Goal: Task Accomplishment & Management: Complete application form

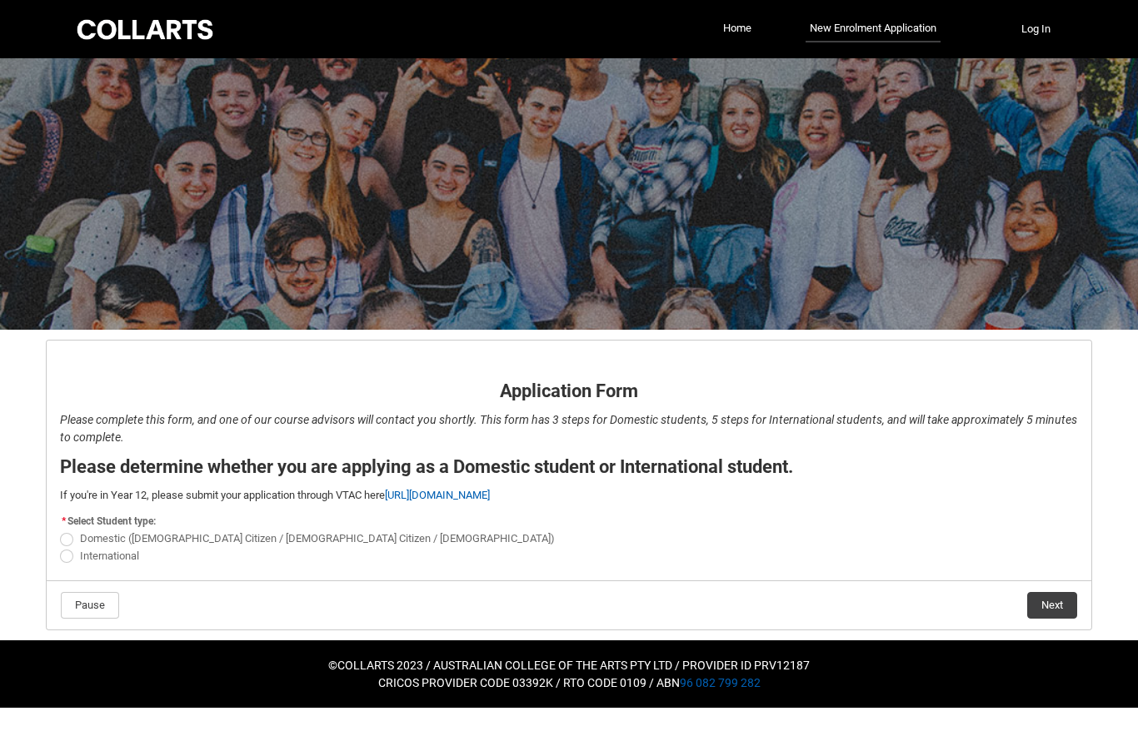
click at [127, 555] on span "International" at bounding box center [109, 556] width 59 height 12
click at [60, 547] on input "International" at bounding box center [59, 546] width 1 height 1
radio input "true"
click at [1068, 606] on button "Next" at bounding box center [1052, 605] width 50 height 27
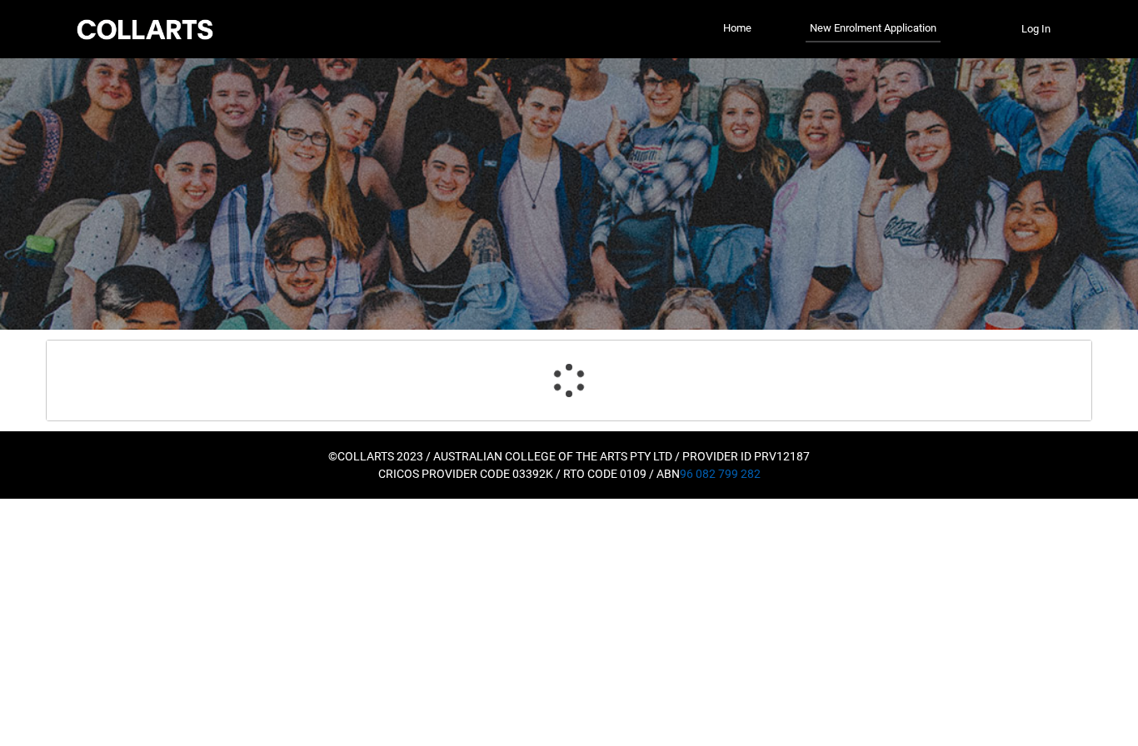
select select "choice_No"
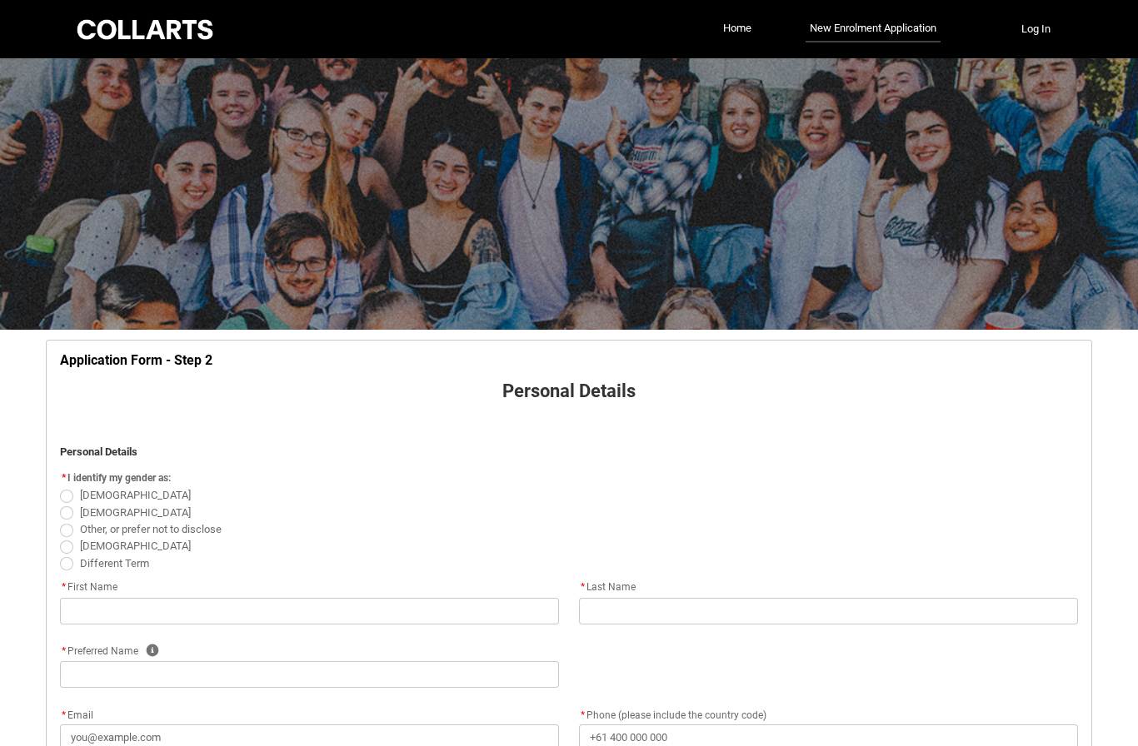
scroll to position [174, 0]
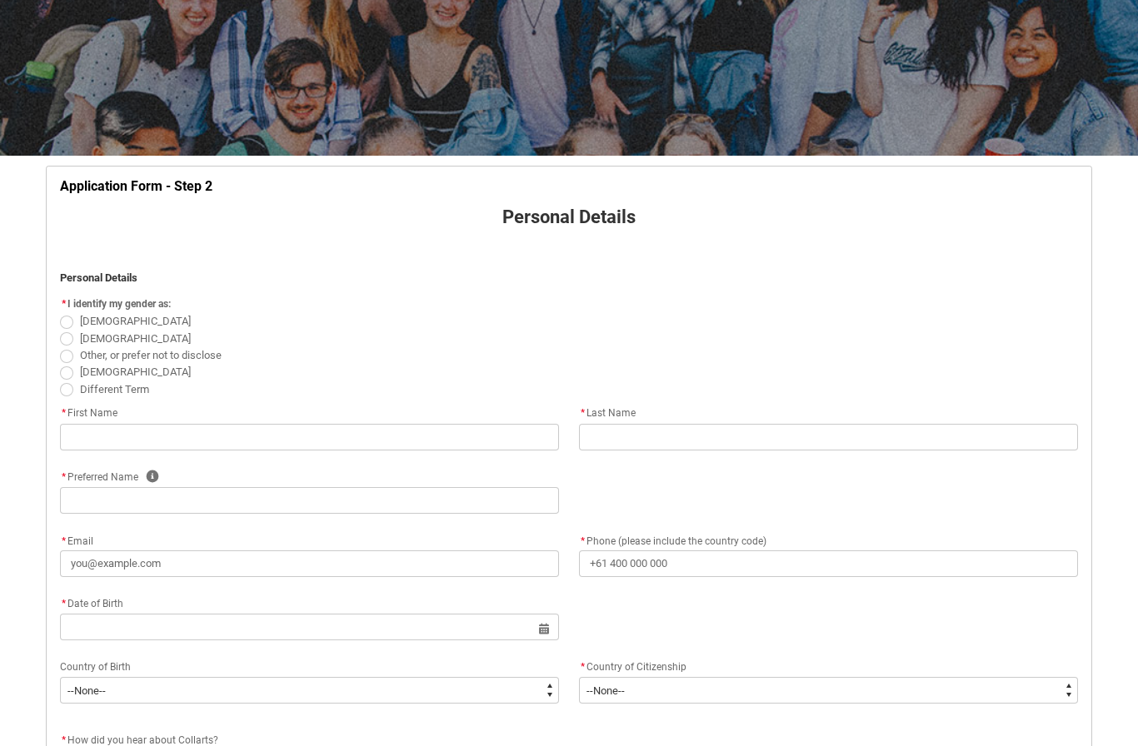
click at [92, 342] on span "[DEMOGRAPHIC_DATA]" at bounding box center [135, 338] width 111 height 12
click at [60, 330] on input "[DEMOGRAPHIC_DATA]" at bounding box center [59, 329] width 1 height 1
radio input "true"
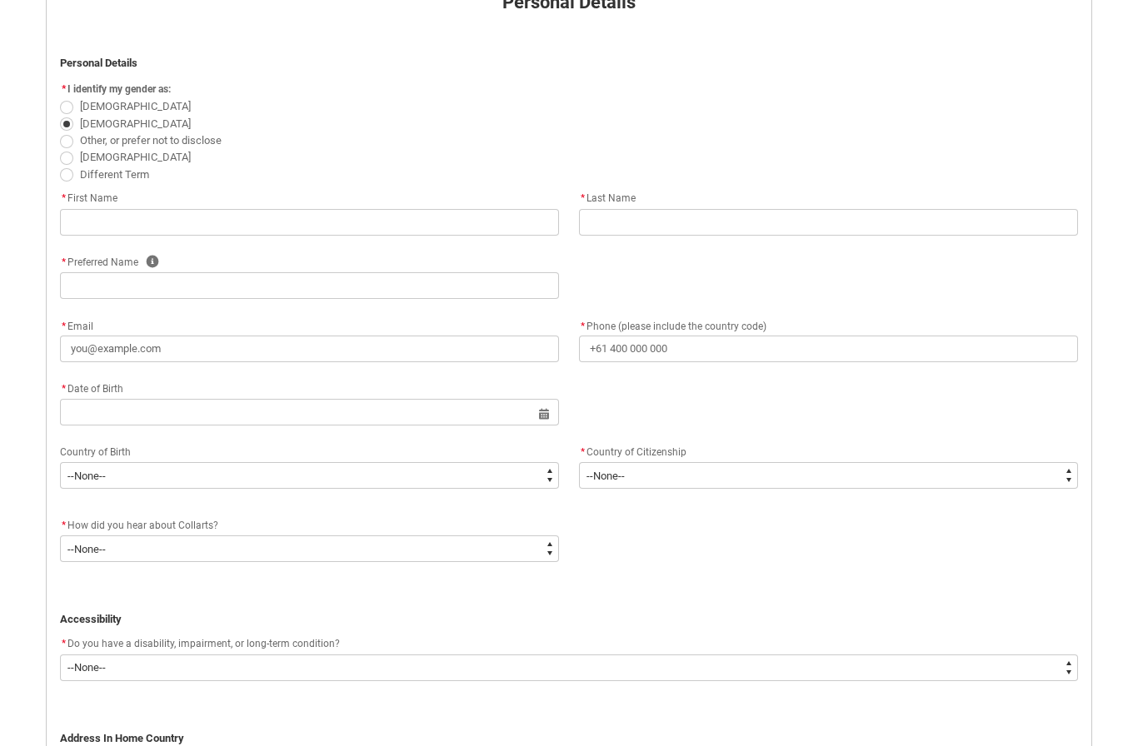
scroll to position [367, 0]
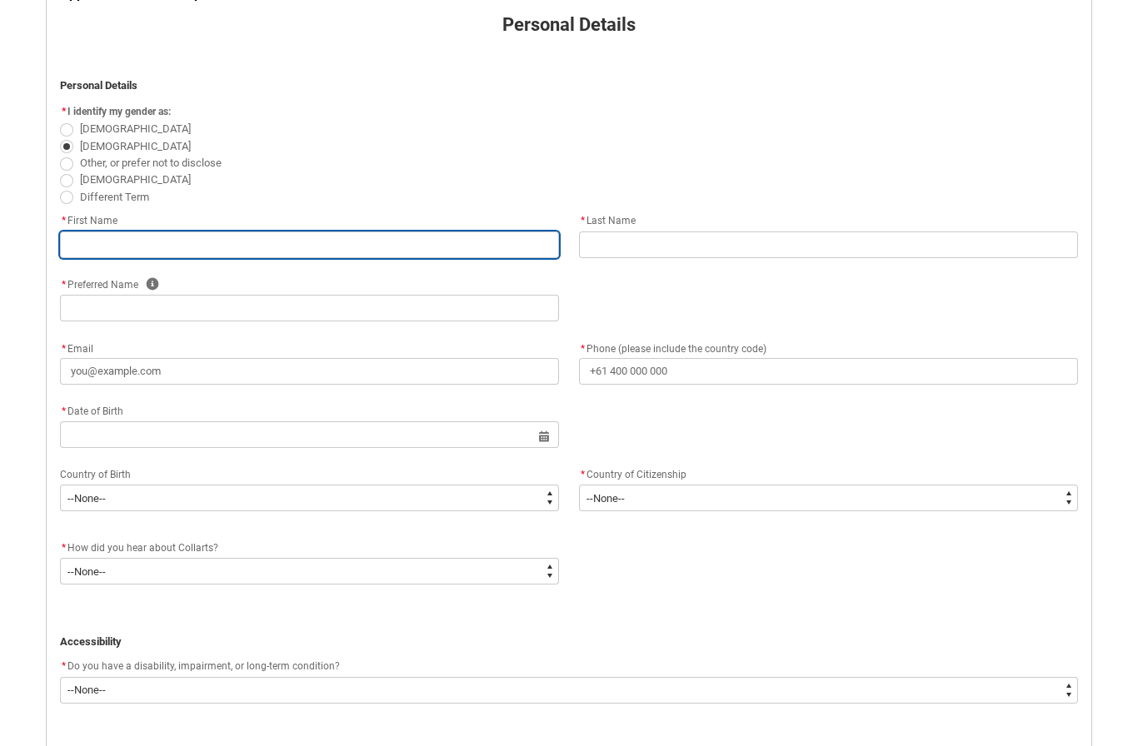
click at [459, 234] on input "text" at bounding box center [309, 245] width 499 height 27
type lightning-primitive-input-simple "I"
type input "I"
type lightning-primitive-input-simple "I"
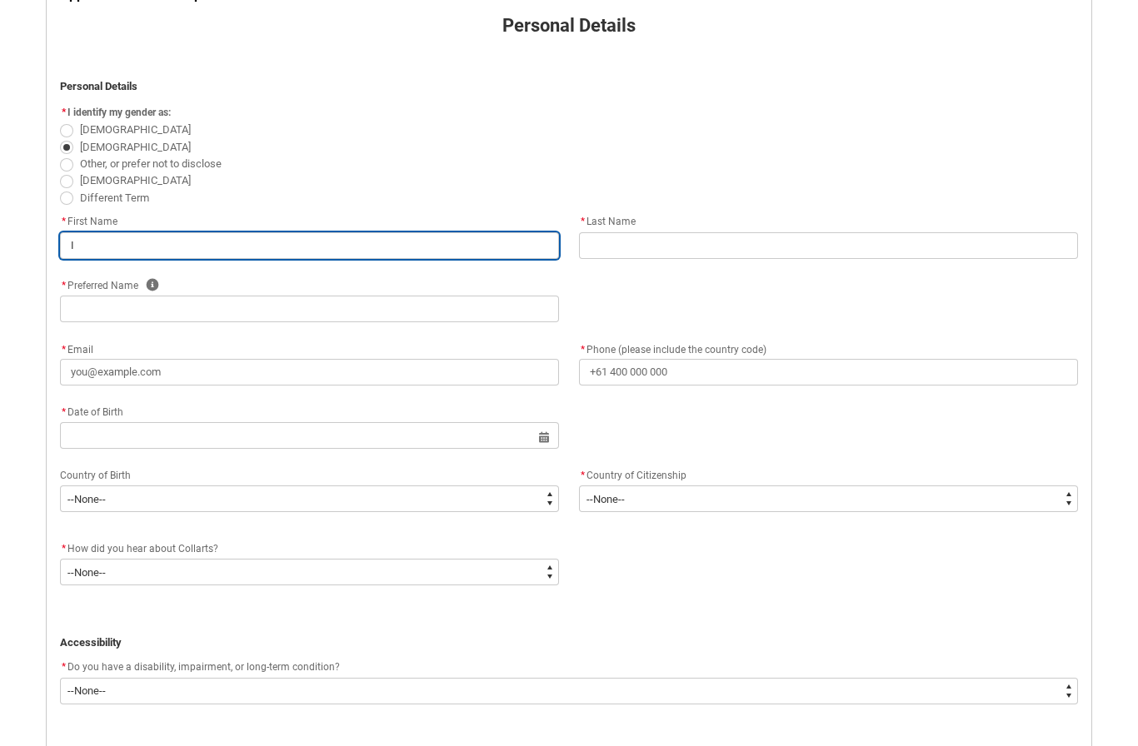
type input "I"
type lightning-primitive-input-simple "I M"
type input "I M"
type lightning-primitive-input-simple "I Ma"
type input "I Ma"
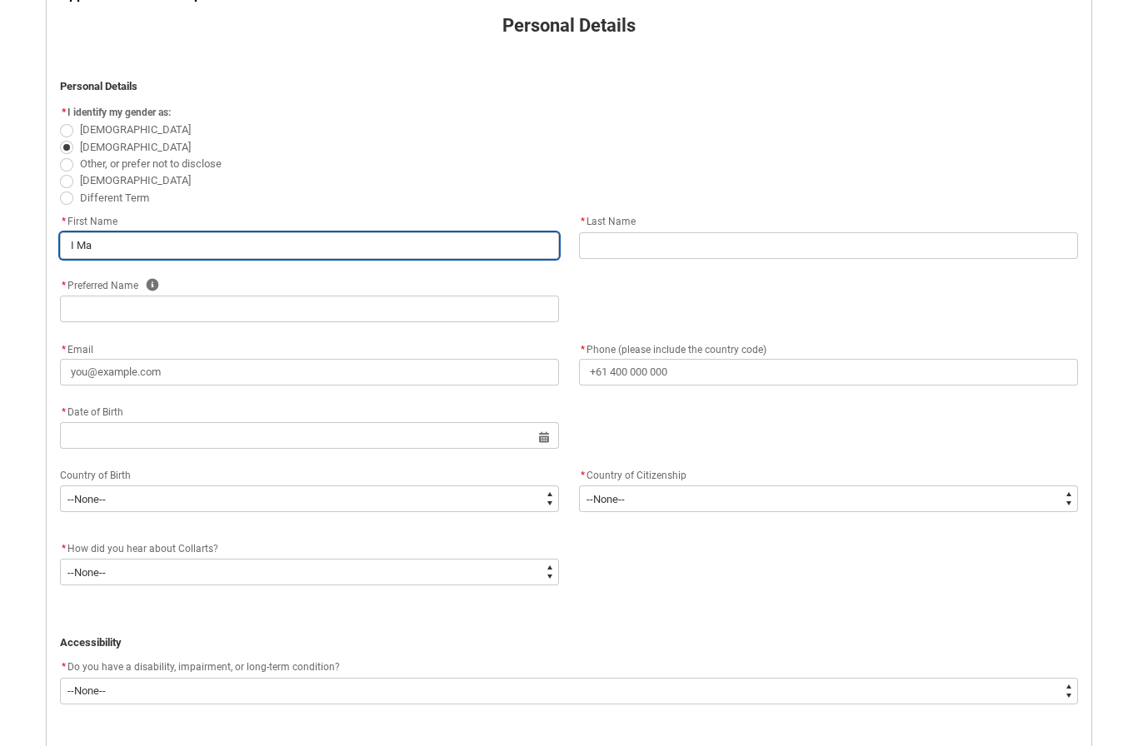
type lightning-primitive-input-simple "I Mad"
type input "I Mad"
type lightning-primitive-input-simple "I Made"
type input "I Made"
type lightning-primitive-input-simple "I Made"
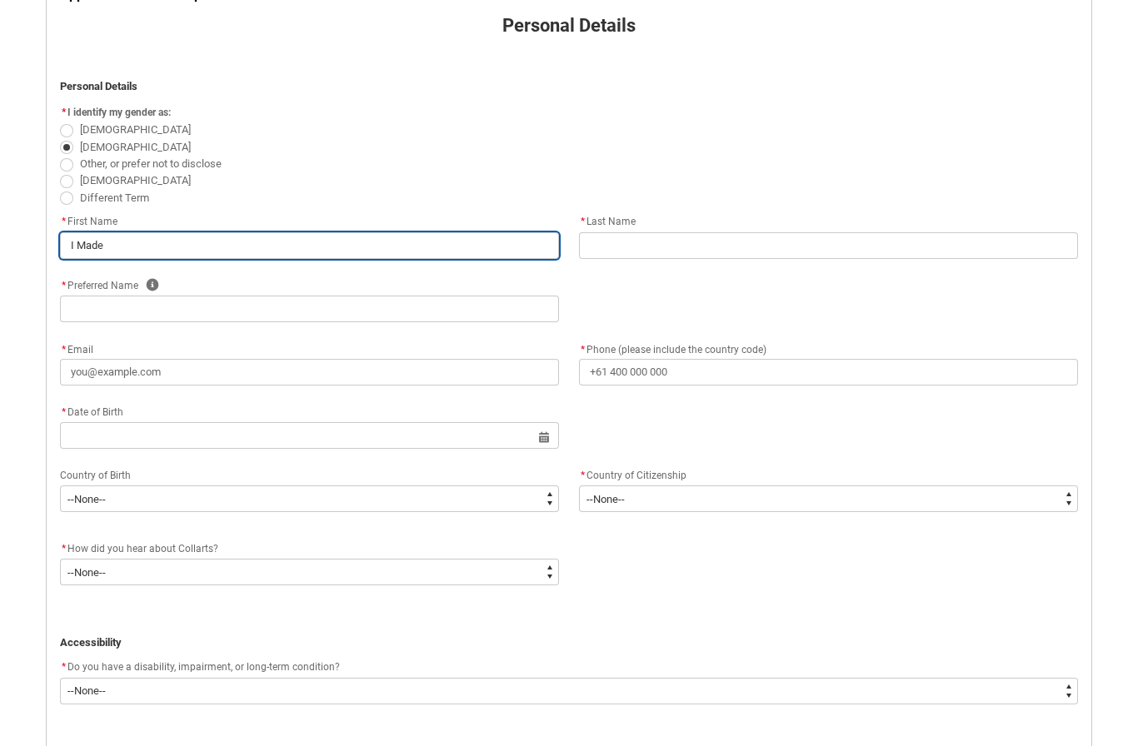
type input "I Made"
type lightning-primitive-input-simple "I Made t"
type input "I Made t"
type lightning-primitive-input-simple "I Made"
type input "I Made"
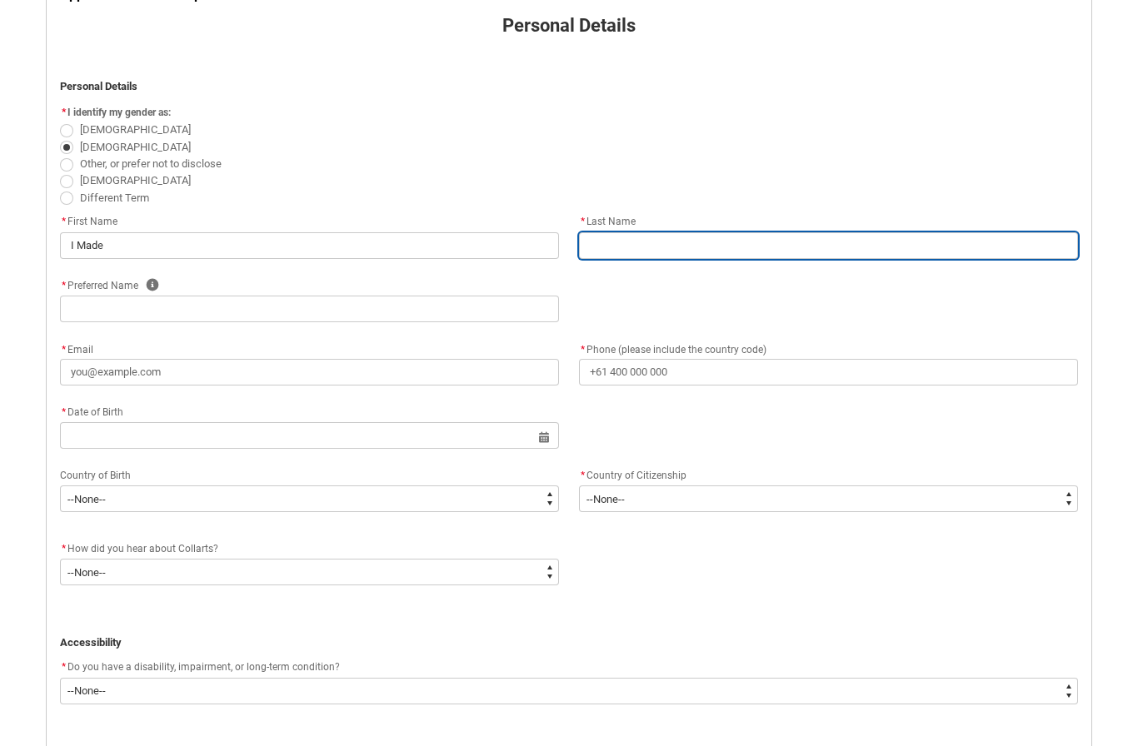
click at [703, 253] on input "text" at bounding box center [828, 245] width 499 height 27
type lightning-primitive-input-simple "T"
type input "T"
type lightning-primitive-input-simple "[PERSON_NAME]"
type input "[PERSON_NAME]"
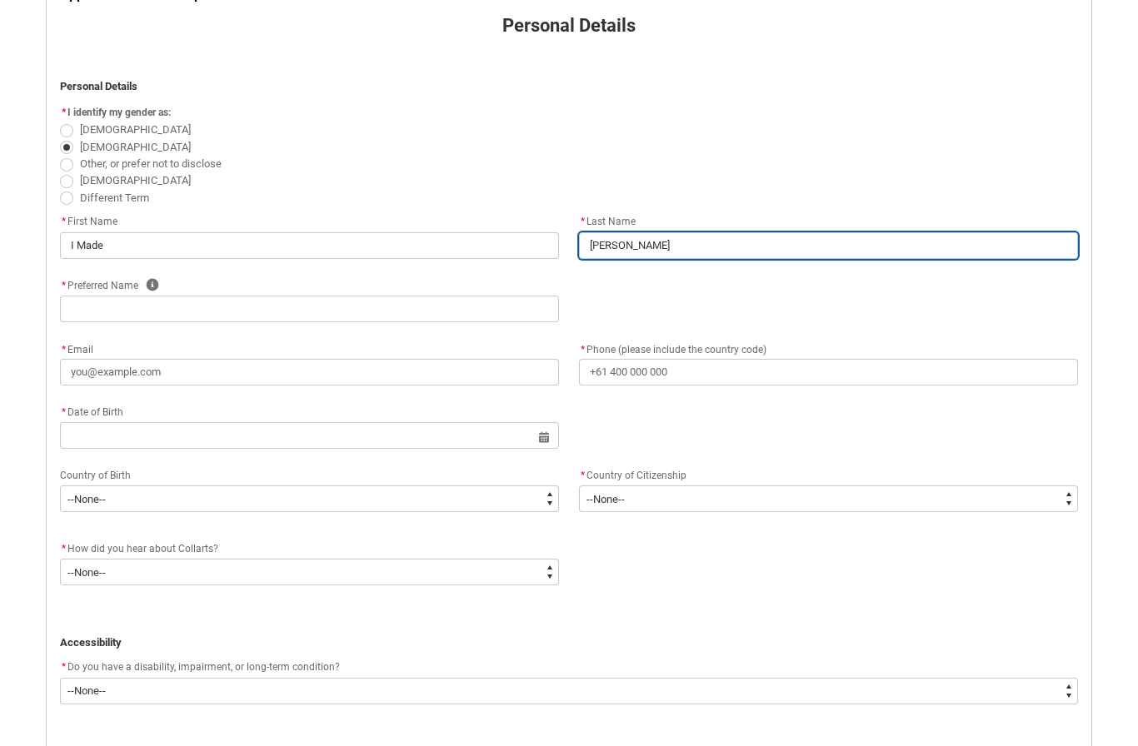
type lightning-primitive-input-simple "Tya"
type input "Tya"
type lightning-primitive-input-simple "Tyag"
type input "Tyag"
type lightning-primitive-input-simple "Tyage"
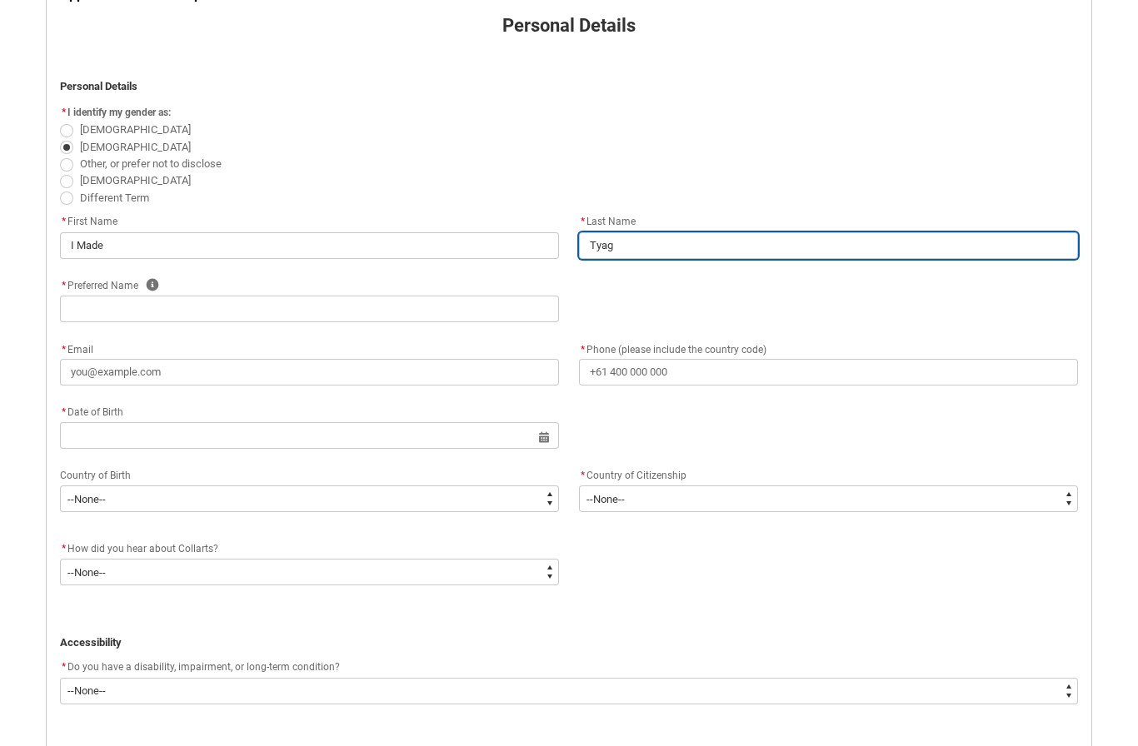
type input "Tyage"
type lightning-primitive-input-simple "Tyages"
type input "Tyages"
type lightning-primitive-input-simple "Tyagesw"
type input "Tyagesw"
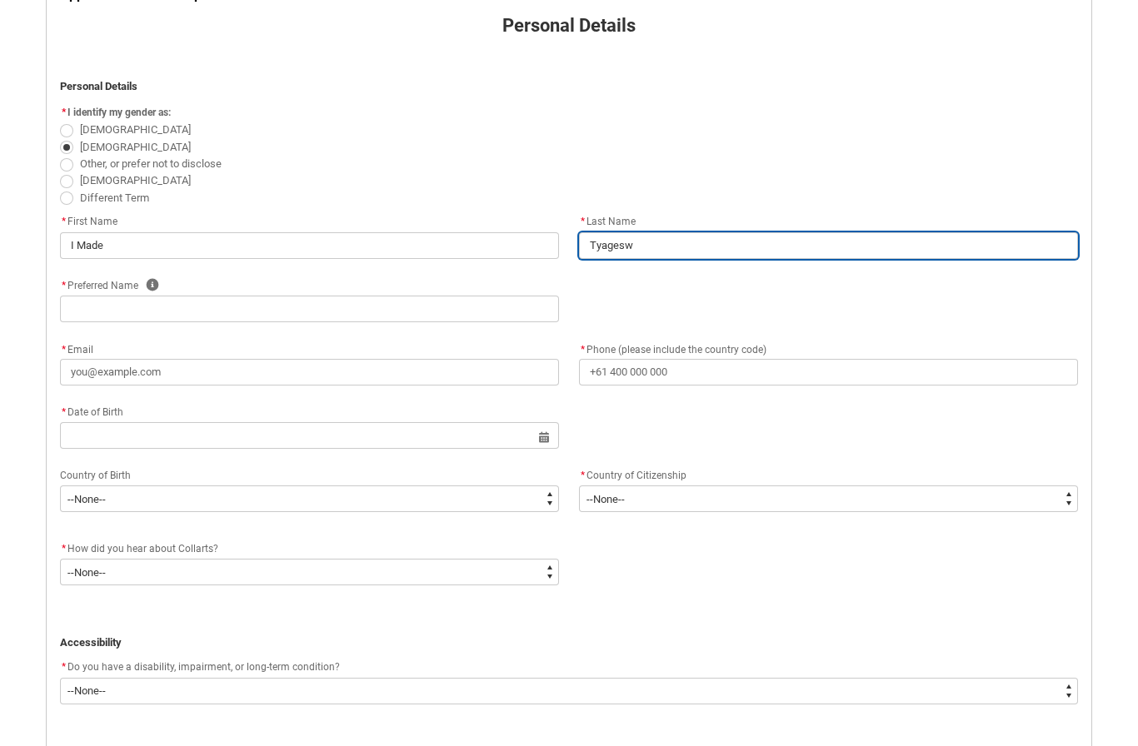
type lightning-primitive-input-simple "Tyageswa"
type input "Tyageswa"
type lightning-primitive-input-simple "Tyageswar"
type input "Tyageswar"
type lightning-primitive-input-simple "Tyageswara"
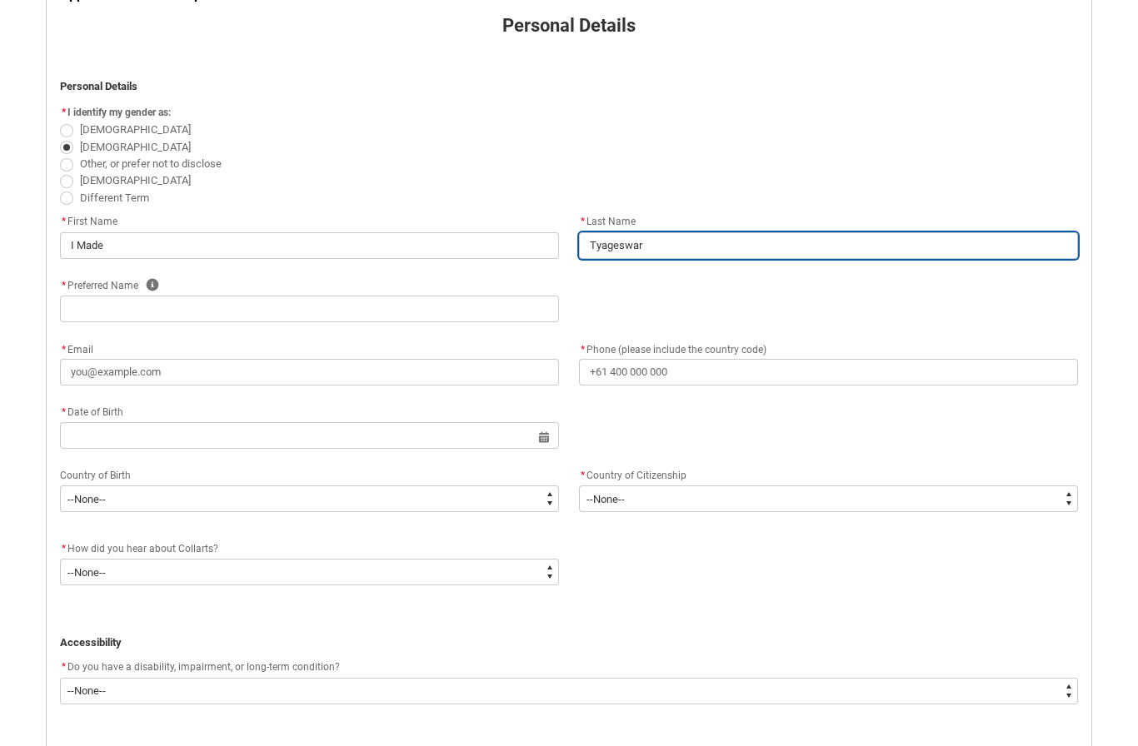
type input "Tyageswara"
type lightning-primitive-input-simple "Tyageswara"
type input "Tyageswara"
type lightning-primitive-input-simple "Tyageswara A"
type input "Tyageswara A"
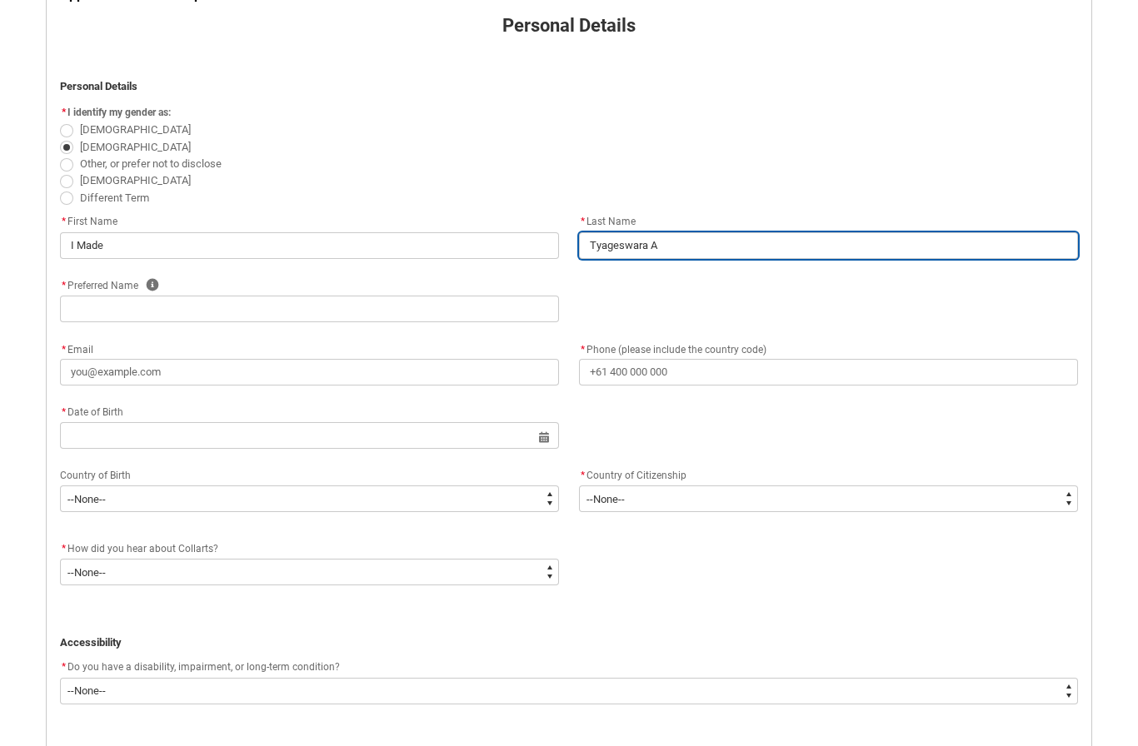
type lightning-primitive-input-simple "Tyageswara Ar"
type input "Tyageswara Ar"
type lightning-primitive-input-simple "Tyageswara Art"
type input "Tyageswara Art"
type lightning-primitive-input-simple "Tyageswara Arti"
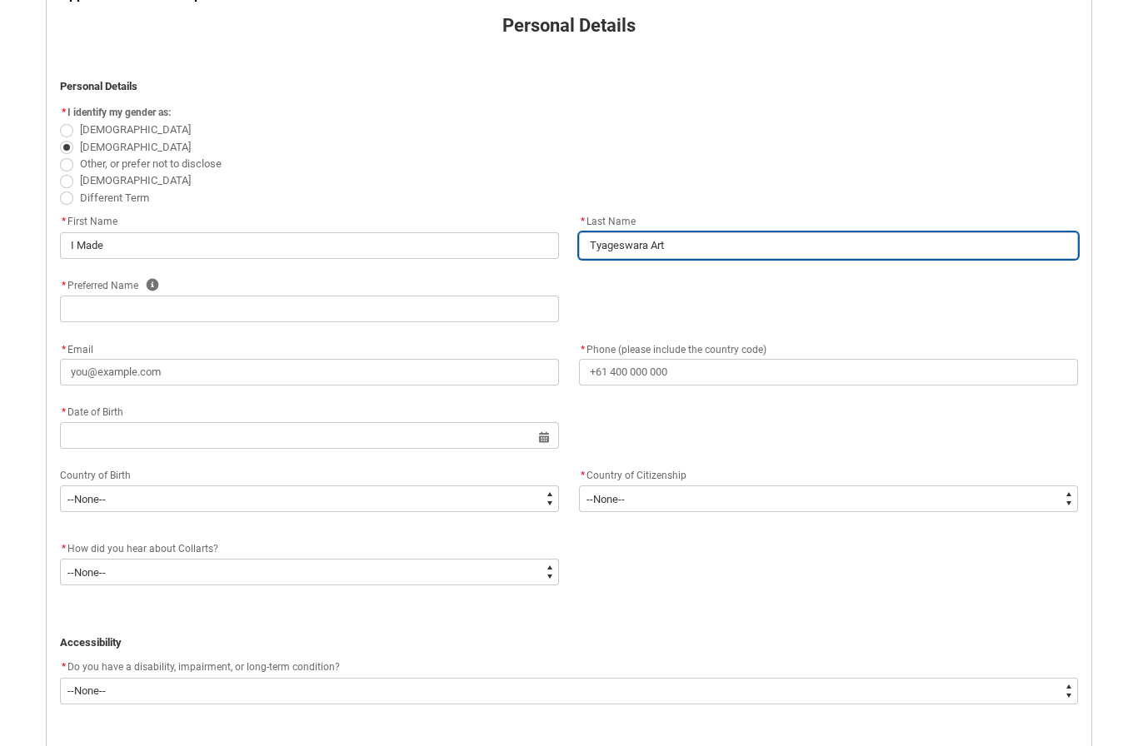
type input "Tyageswara Arti"
type lightning-primitive-input-simple "Tyageswara Artia"
type input "Tyageswara Artia"
type lightning-primitive-input-simple "Tyageswara Artian"
type input "Tyageswara Artian"
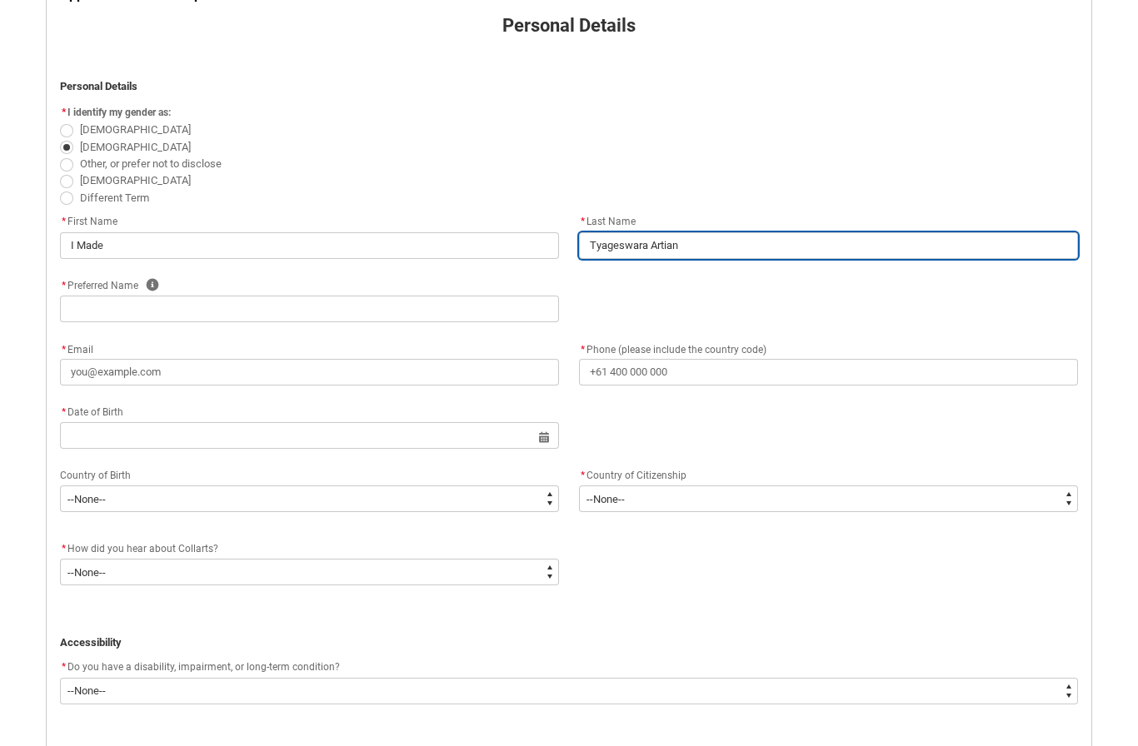
type lightning-primitive-input-simple "Tyageswara Artian"
type input "Tyageswara Artian"
type lightning-primitive-input-simple "Tyageswara Artian A"
type input "Tyageswara Artian A"
type lightning-primitive-input-simple "Tyageswara Artian An"
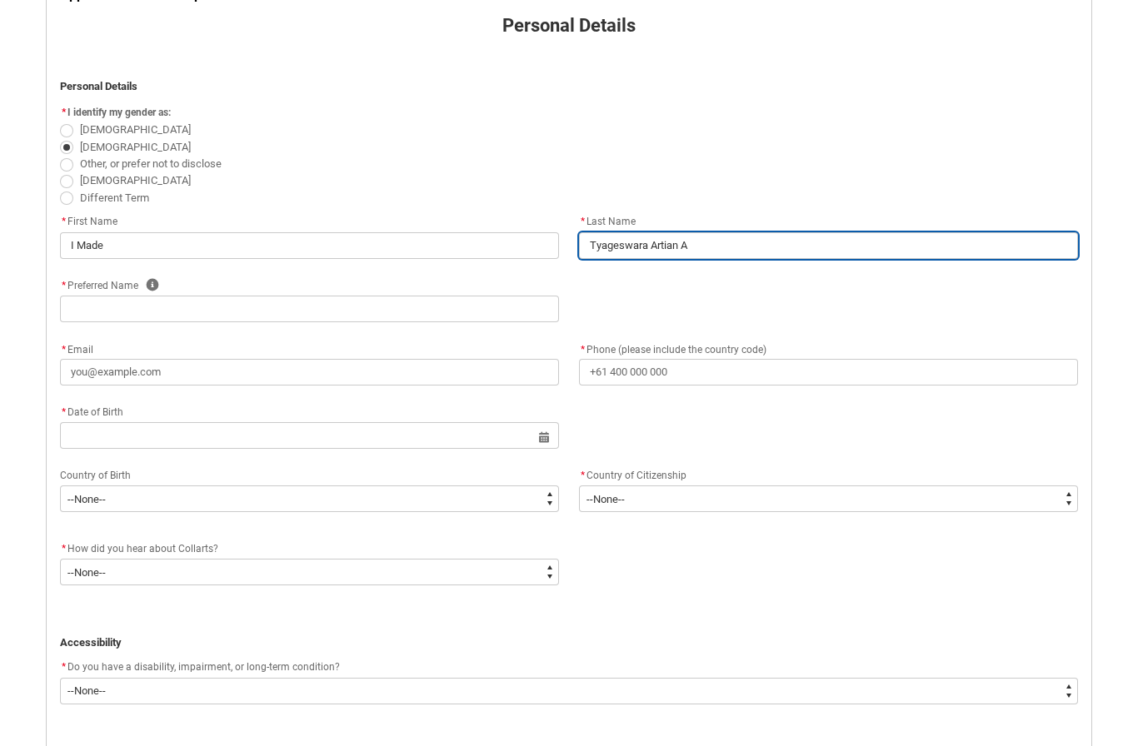
type input "Tyageswara Artian An"
type lightning-primitive-input-simple "Tyageswara [PERSON_NAME]"
type input "Tyageswara [PERSON_NAME]"
type lightning-primitive-input-simple "Tyageswara Artian Anan"
type input "Tyageswara Artian Anan"
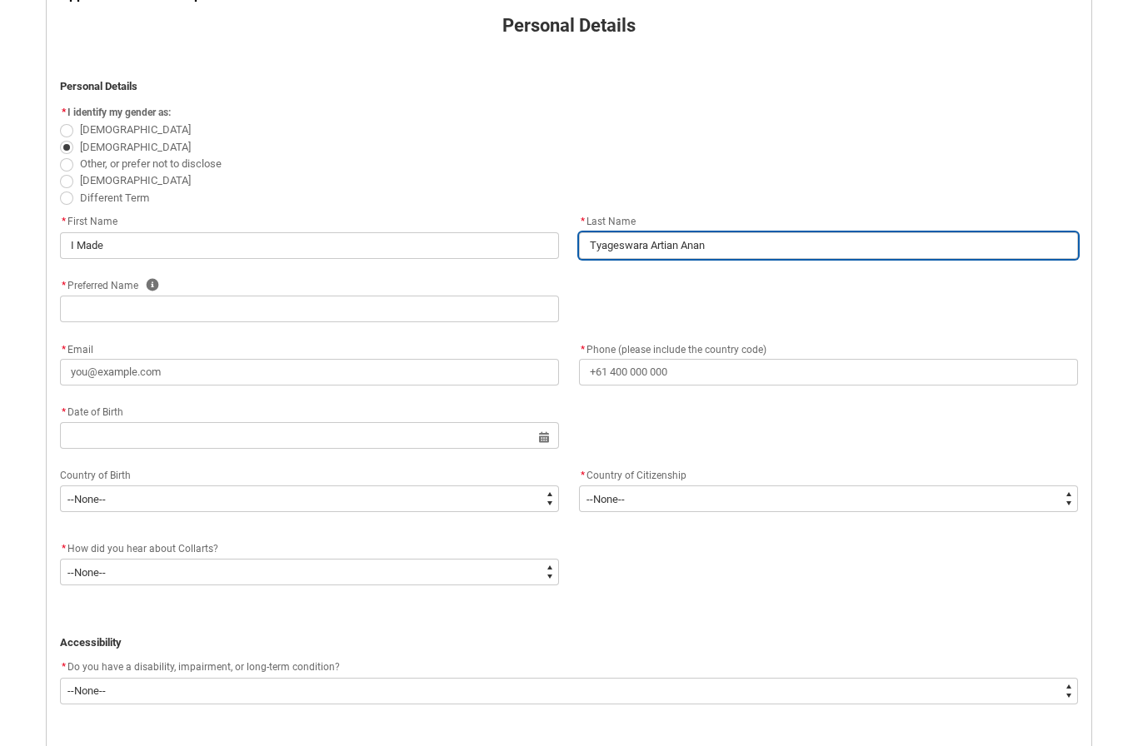
type lightning-primitive-input-simple "Tyageswara Artian Anant"
type input "Tyageswara Artian Anant"
type lightning-primitive-input-simple "Tyageswara Artian Ananta"
type input "Tyageswara Artian Ananta"
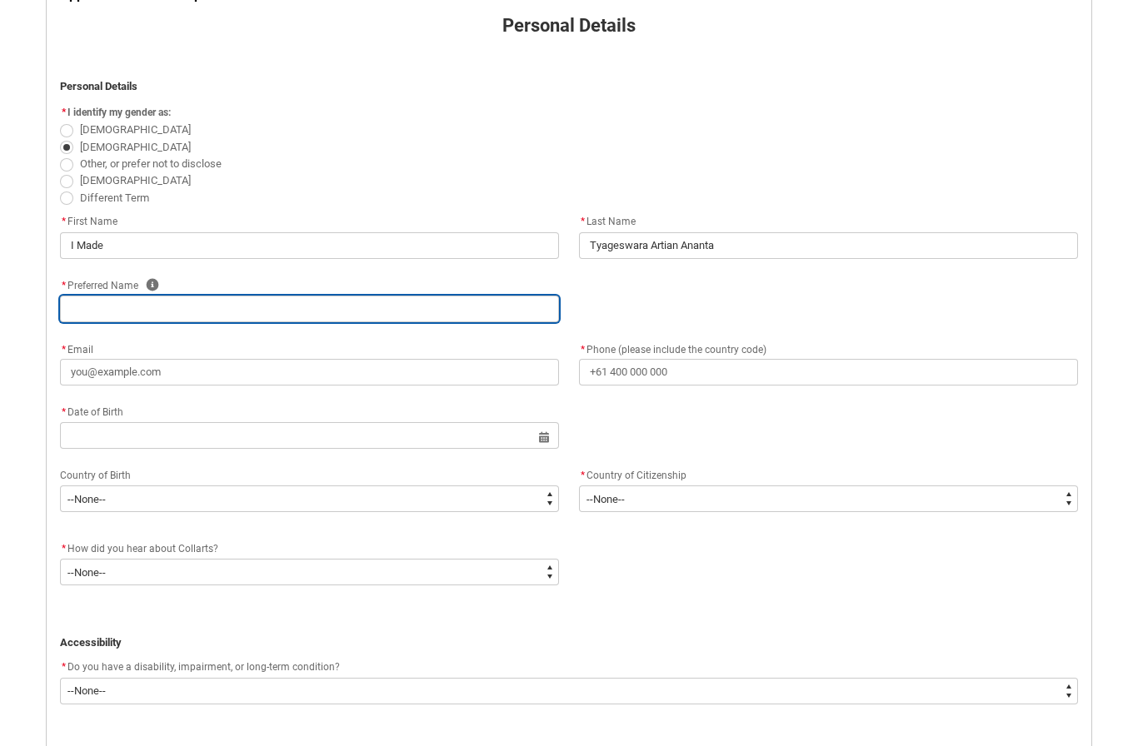
click at [341, 313] on input "text" at bounding box center [309, 309] width 499 height 27
type lightning-primitive-input-simple "a"
type input "a"
type lightning-primitive-input-simple "ag"
type input "ag"
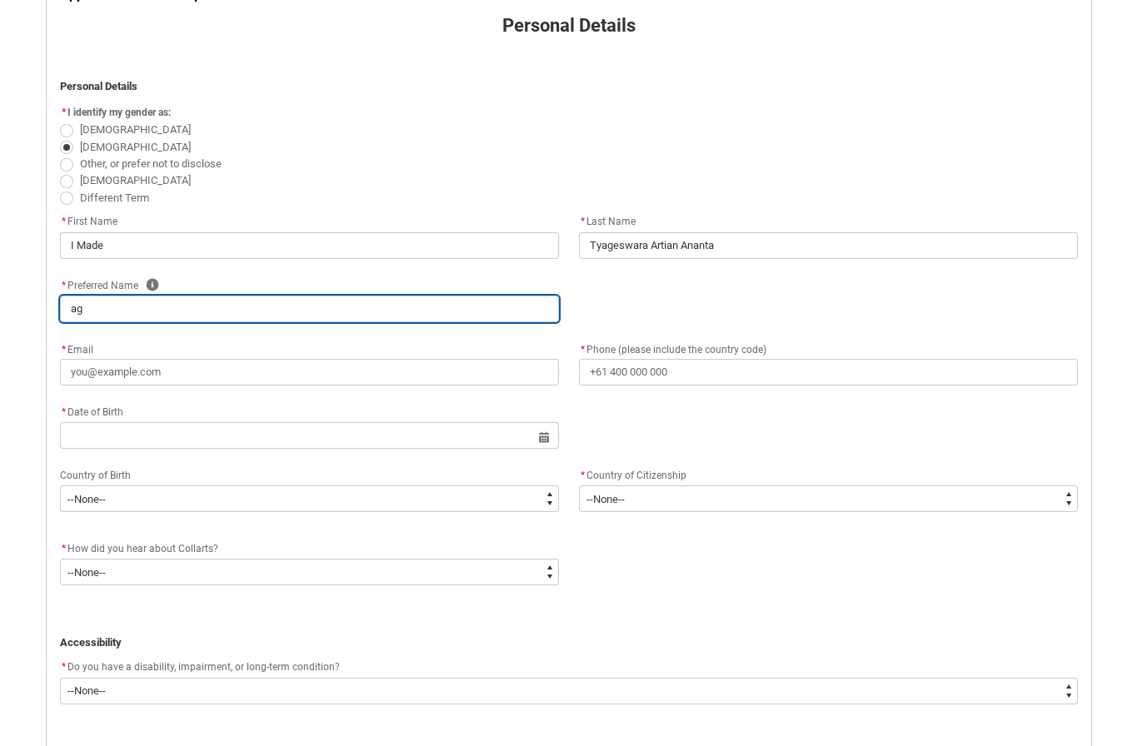
type lightning-primitive-input-simple "age"
type input "age"
type lightning-primitive-input-simple "ages"
type input "ages"
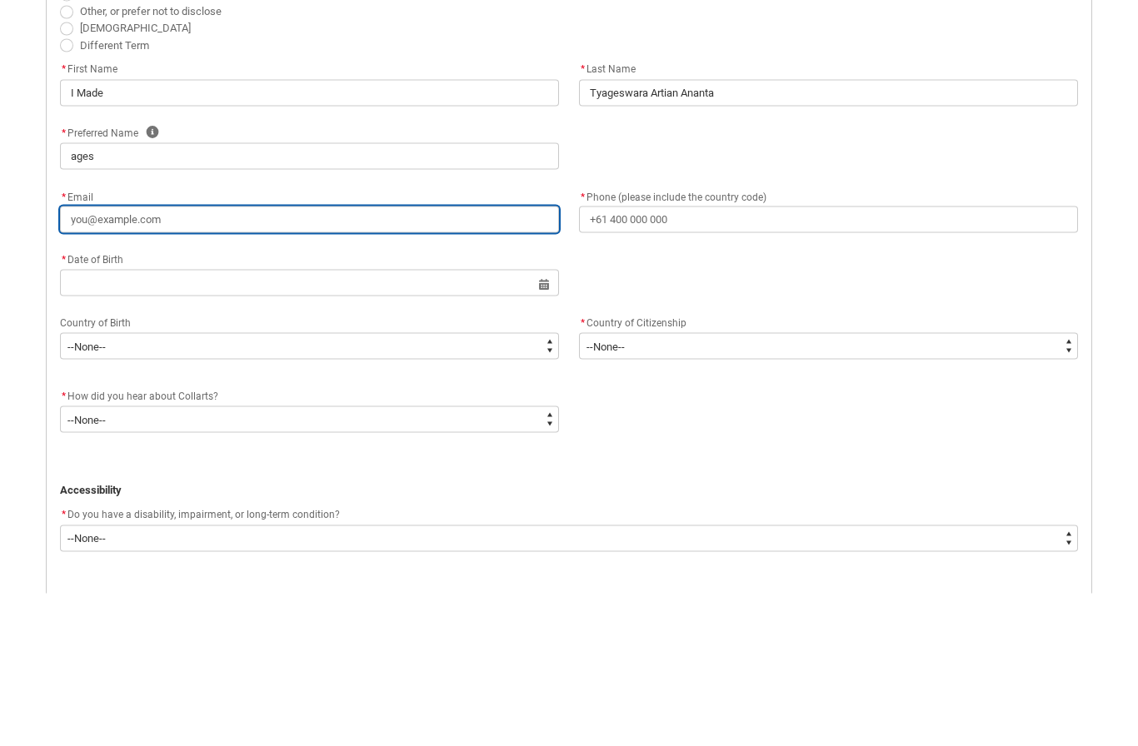
click at [397, 359] on input "* Email" at bounding box center [309, 372] width 499 height 27
type lightning-primitive-input-simple "t"
type input "t"
type lightning-primitive-input-simple "ty"
type input "ty"
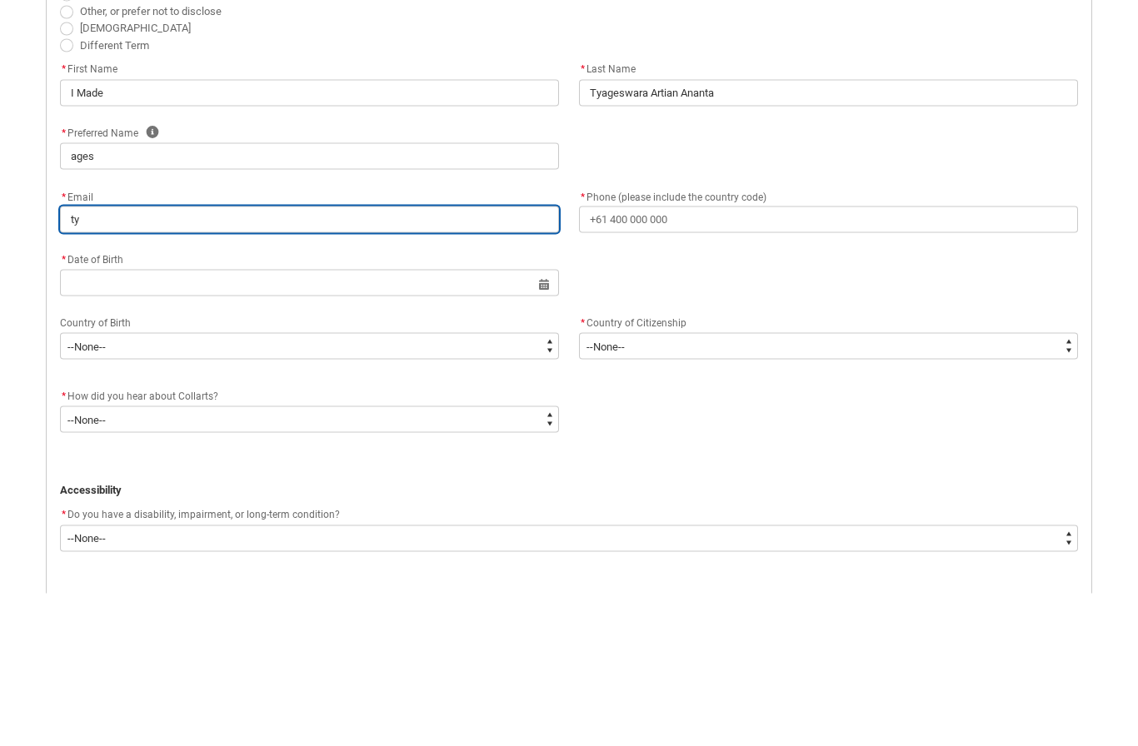
type lightning-primitive-input-simple "tya"
type input "tya"
type lightning-primitive-input-simple "tyag"
type input "tyag"
type lightning-primitive-input-simple "tyage"
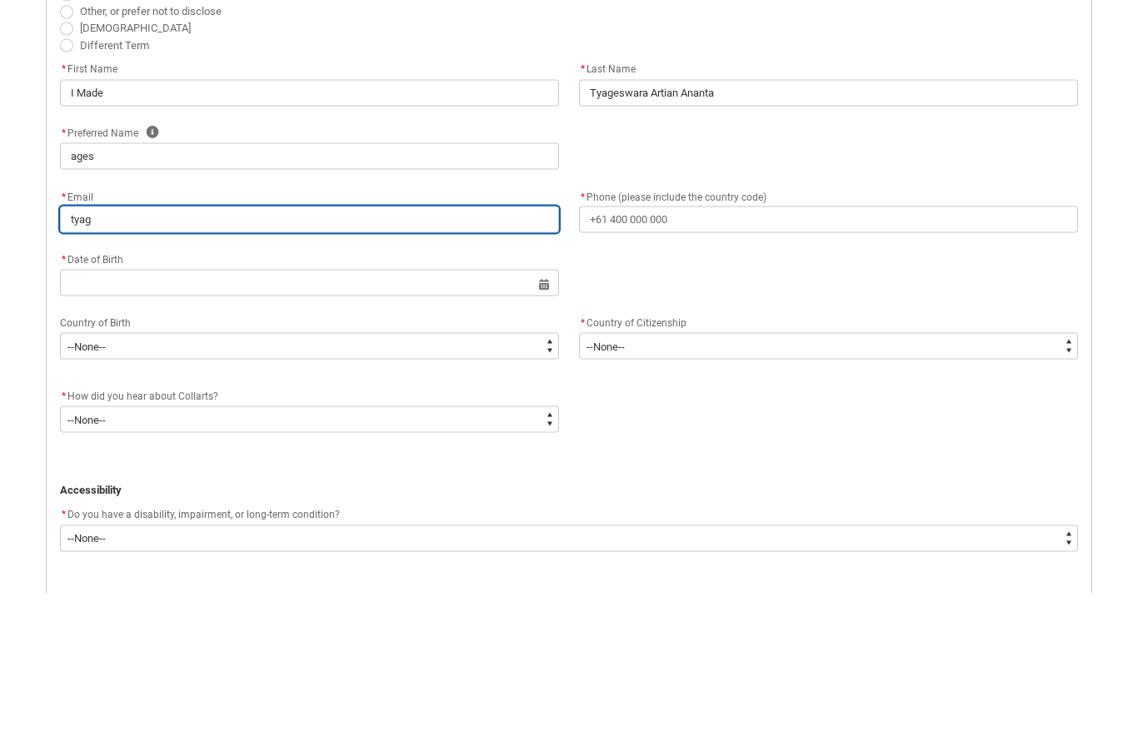
type input "tyage"
type lightning-primitive-input-simple "tyages"
type input "tyages"
type lightning-primitive-input-simple "tyagesa"
type input "tyagesa"
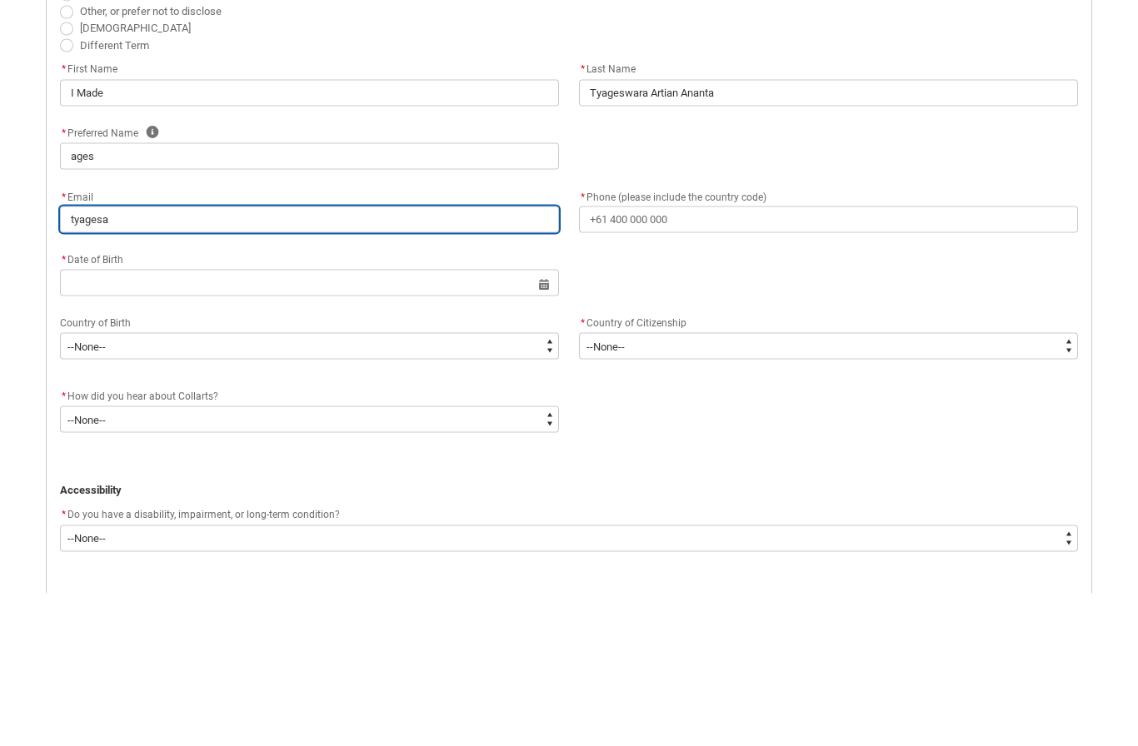
type lightning-primitive-input-simple "tyagesar"
type input "tyagesar"
type lightning-primitive-input-simple "tyagesart"
type input "tyagesart"
type lightning-primitive-input-simple "tyagesarti"
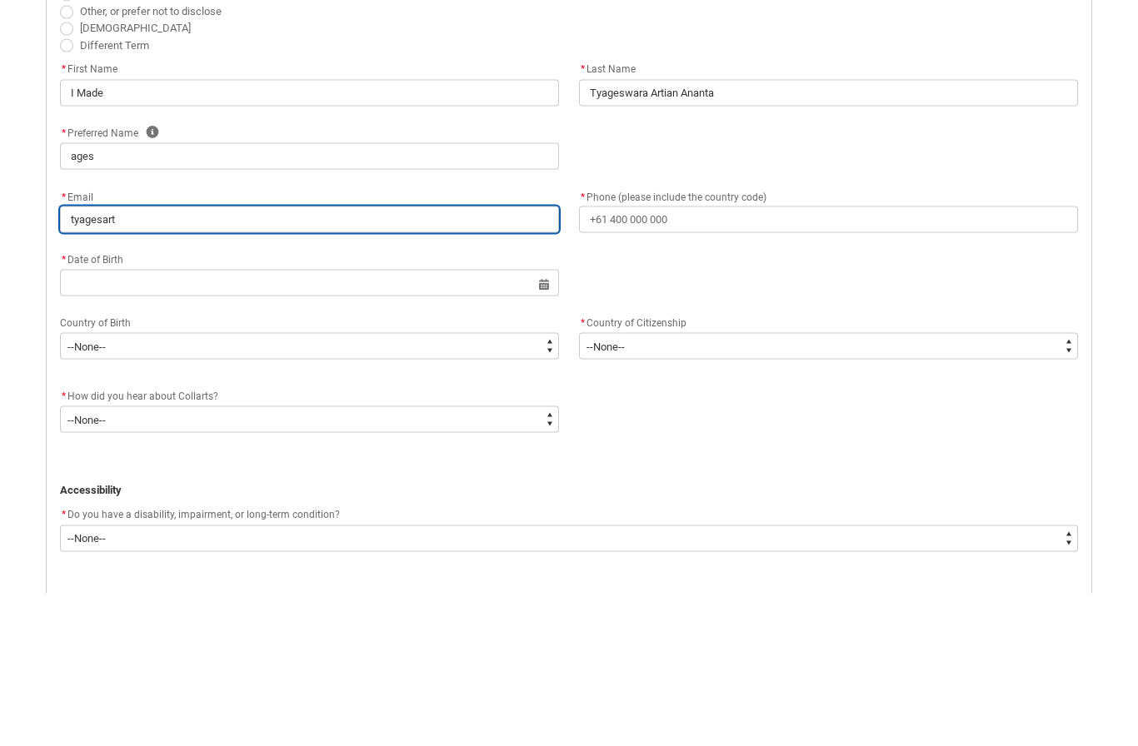
type input "tyagesarti"
type lightning-primitive-input-simple "tyagesartia"
type input "tyagesartia"
type lightning-primitive-input-simple "tyagesartian"
type input "tyagesartian"
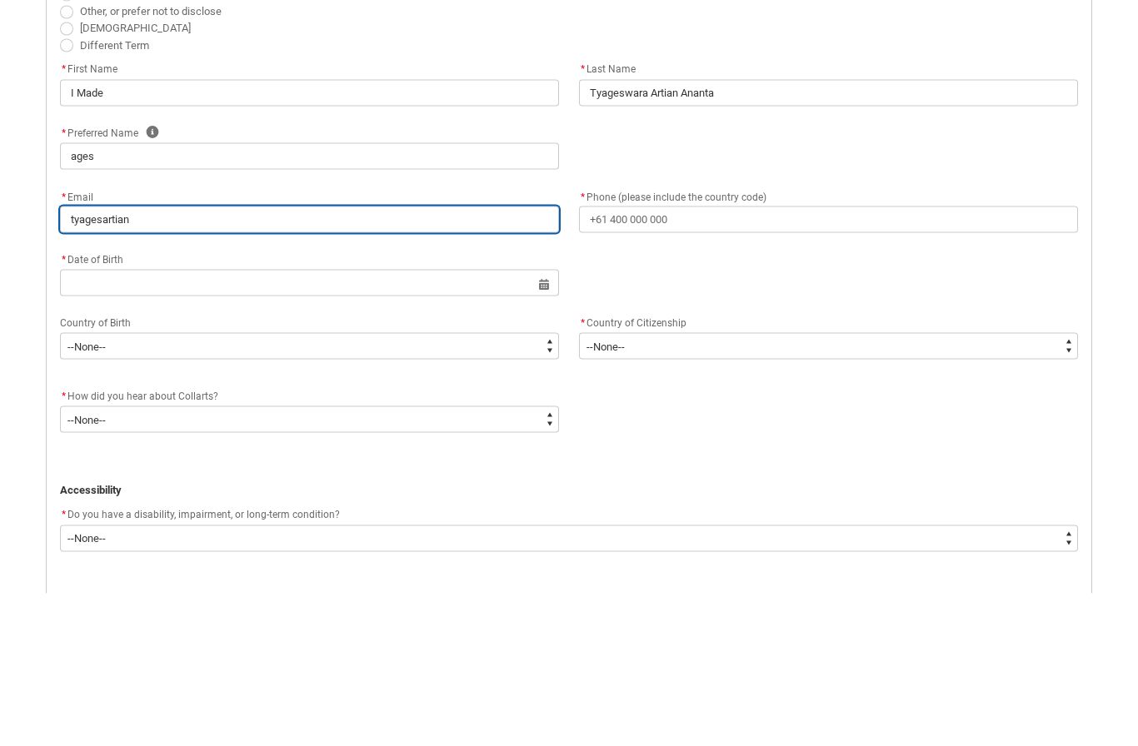
type lightning-primitive-input-simple "tyagesartian2"
type input "tyagesartian2"
type lightning-primitive-input-simple "tyagesartian"
type input "tyagesartian"
type lightning-primitive-input-simple "tyagesartian@"
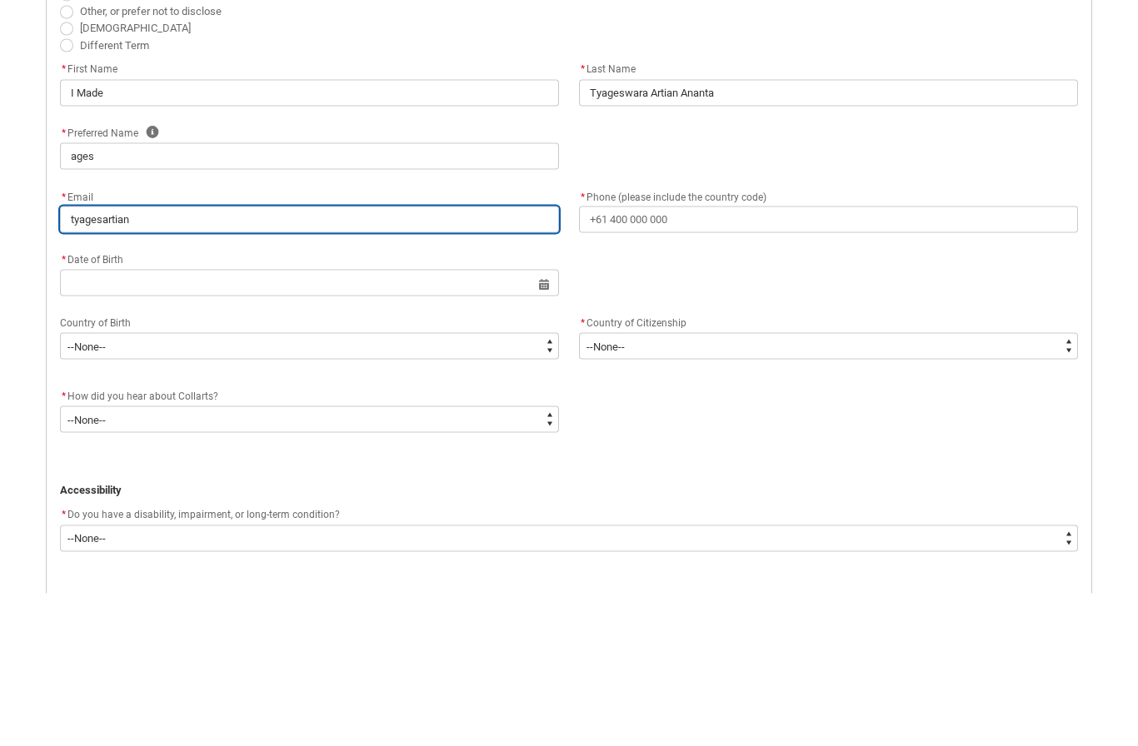
type input "tyagesartian@"
type lightning-primitive-input-simple "tyagesartian@g"
type input "tyagesartian@g"
type lightning-primitive-input-simple "tyagesartian@gm"
type input "tyagesartian@gm"
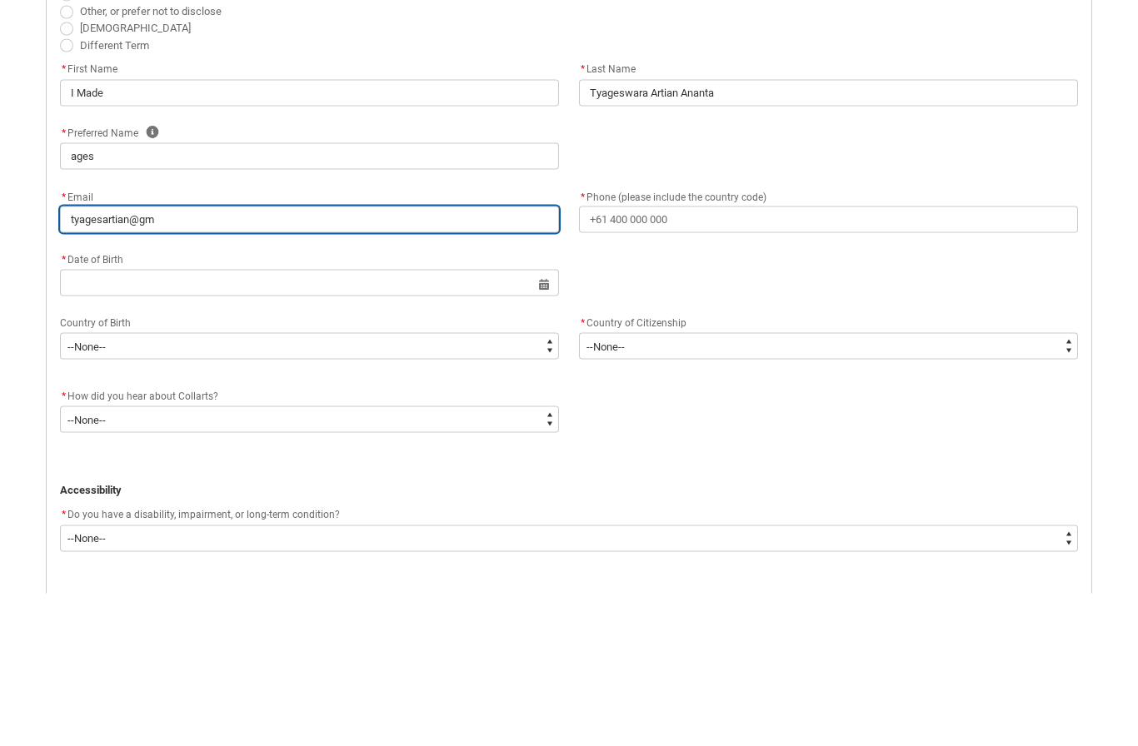
type lightning-primitive-input-simple "tyagesartian@gma"
type input "tyagesartian@gma"
type lightning-primitive-input-simple "tyagesartian@gmai"
type input "tyagesartian@gmai"
type lightning-primitive-input-simple "[EMAIL_ADDRESS]"
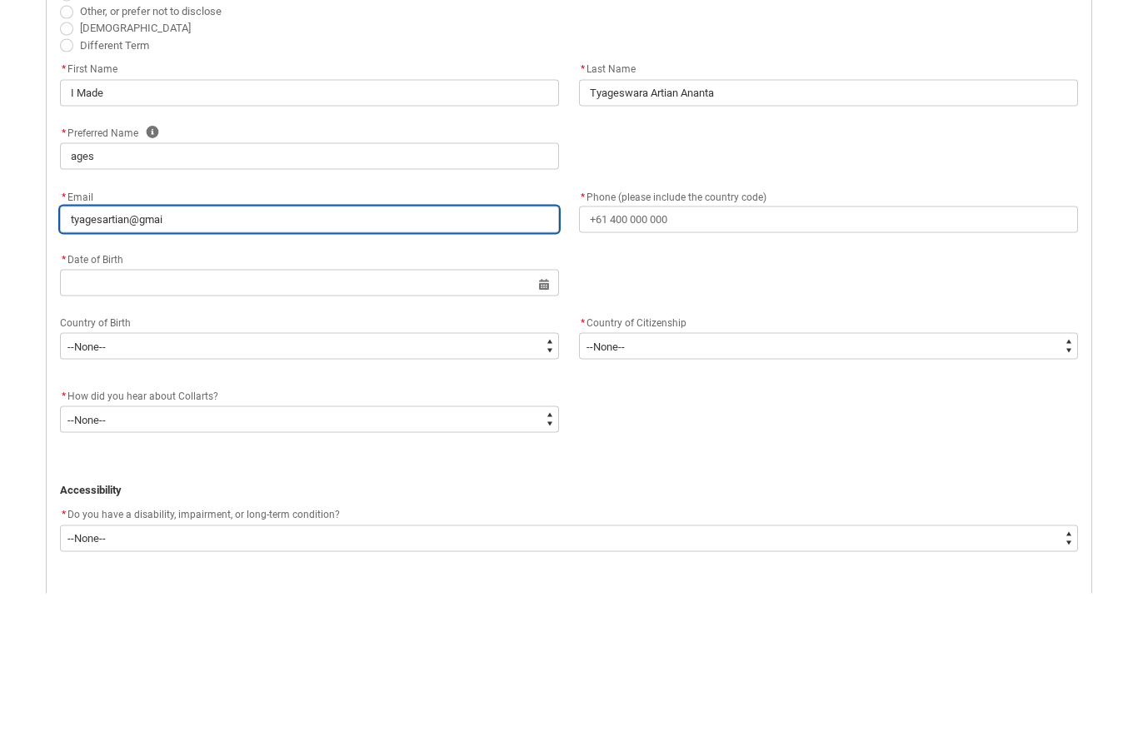
type input "[EMAIL_ADDRESS]"
type lightning-primitive-input-simple "[EMAIL_ADDRESS]."
type input "[EMAIL_ADDRESS]."
type lightning-primitive-input-simple "tyagesartian@gmail.c"
type input "tyagesartian@gmail.c"
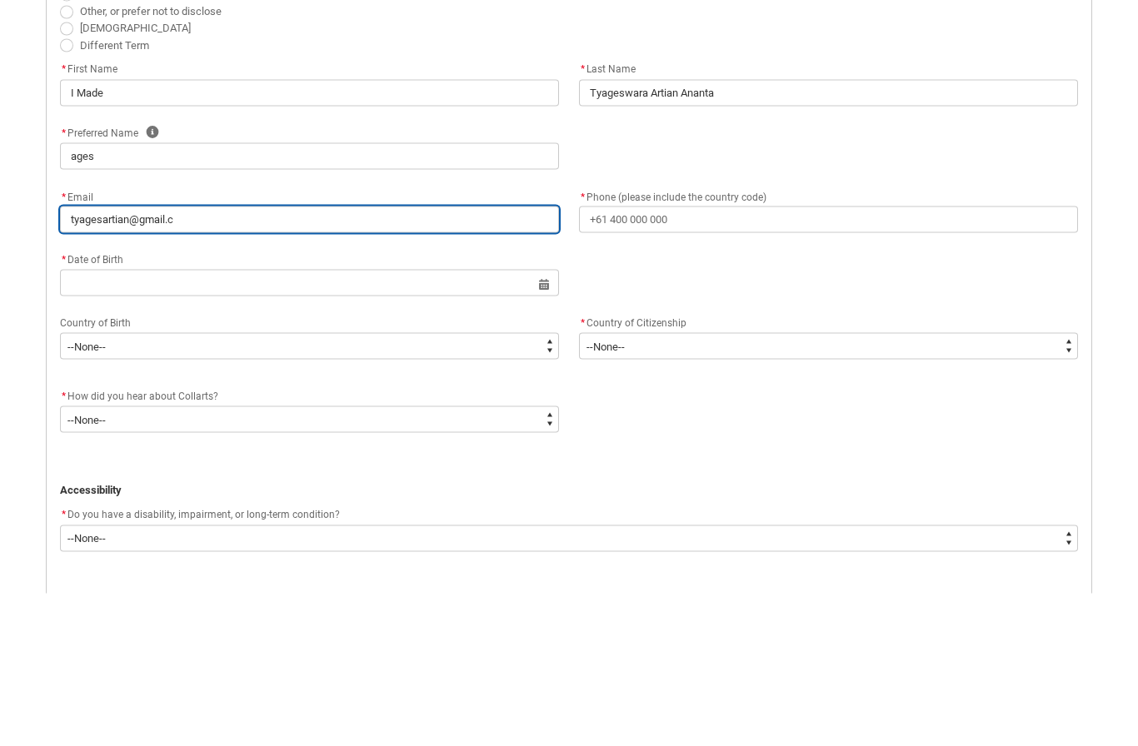
type lightning-primitive-input-simple "[EMAIL_ADDRESS][DOMAIN_NAME]"
type input "[EMAIL_ADDRESS][DOMAIN_NAME]"
type lightning-primitive-input-simple "[EMAIL_ADDRESS][DOMAIN_NAME]"
type input "[EMAIL_ADDRESS][DOMAIN_NAME]"
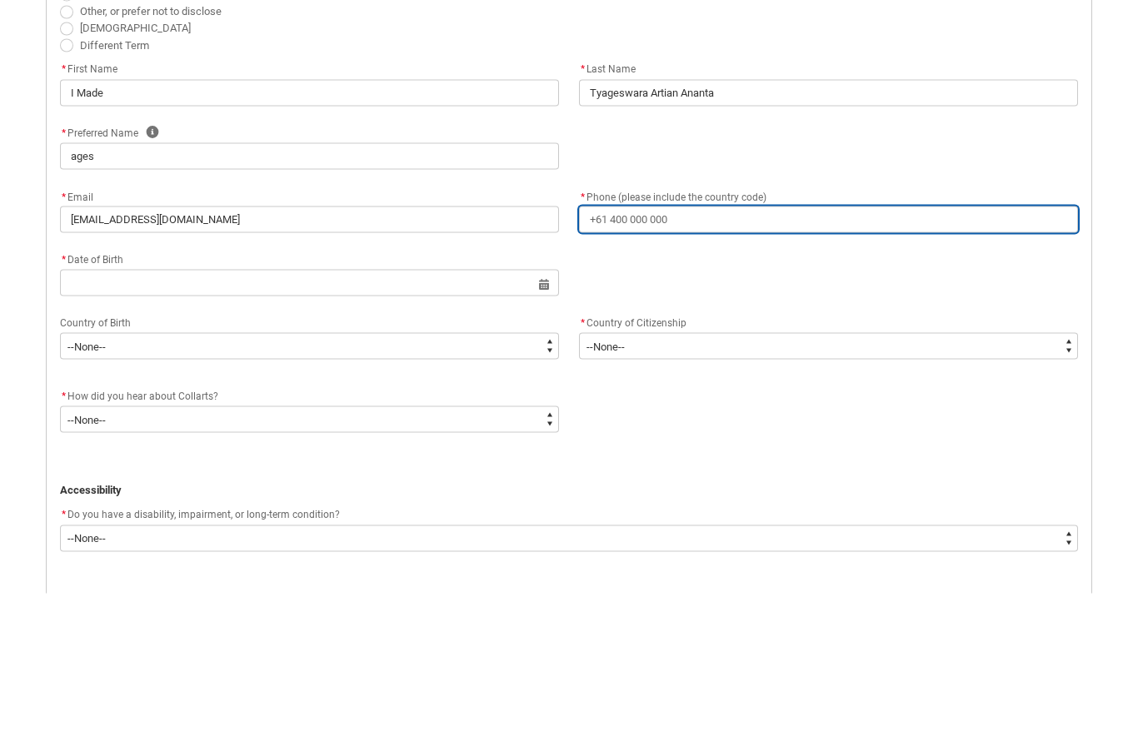
click at [786, 359] on input "* Phone (please include the country code)" at bounding box center [828, 372] width 499 height 27
type lightning-primitive-input-simple "+"
type input "+"
type lightning-primitive-input-simple "+6"
type input "+6"
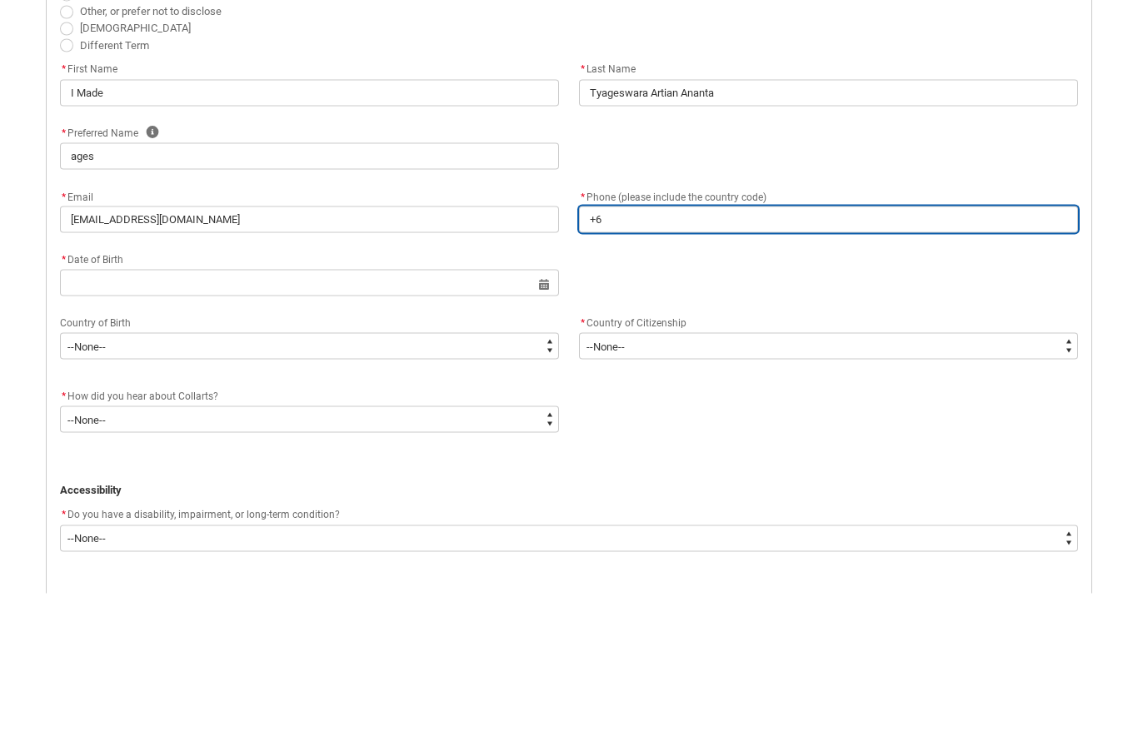
type lightning-primitive-input-simple "+62"
type input "+62"
type lightning-primitive-input-simple "+62"
type input "+62"
type lightning-primitive-input-simple "+62 8"
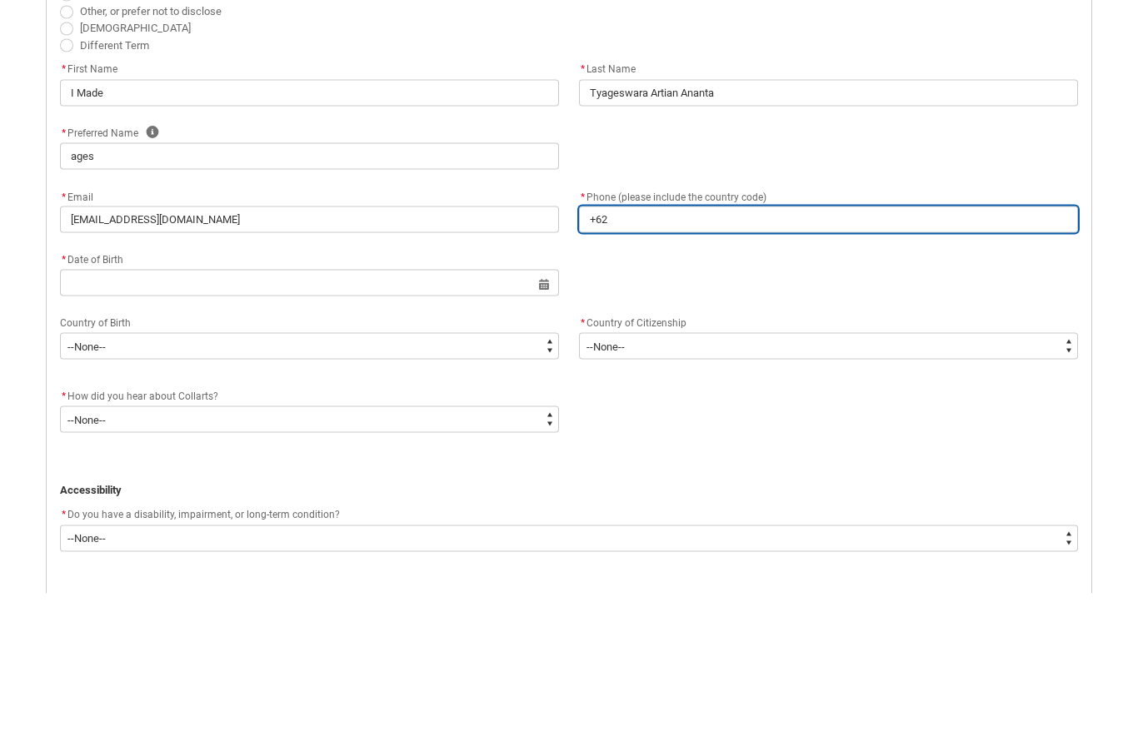
type input "+62 8"
type lightning-primitive-input-simple "+62 81"
type input "+62 81"
type lightning-primitive-input-simple "+62 813"
type input "+62 813"
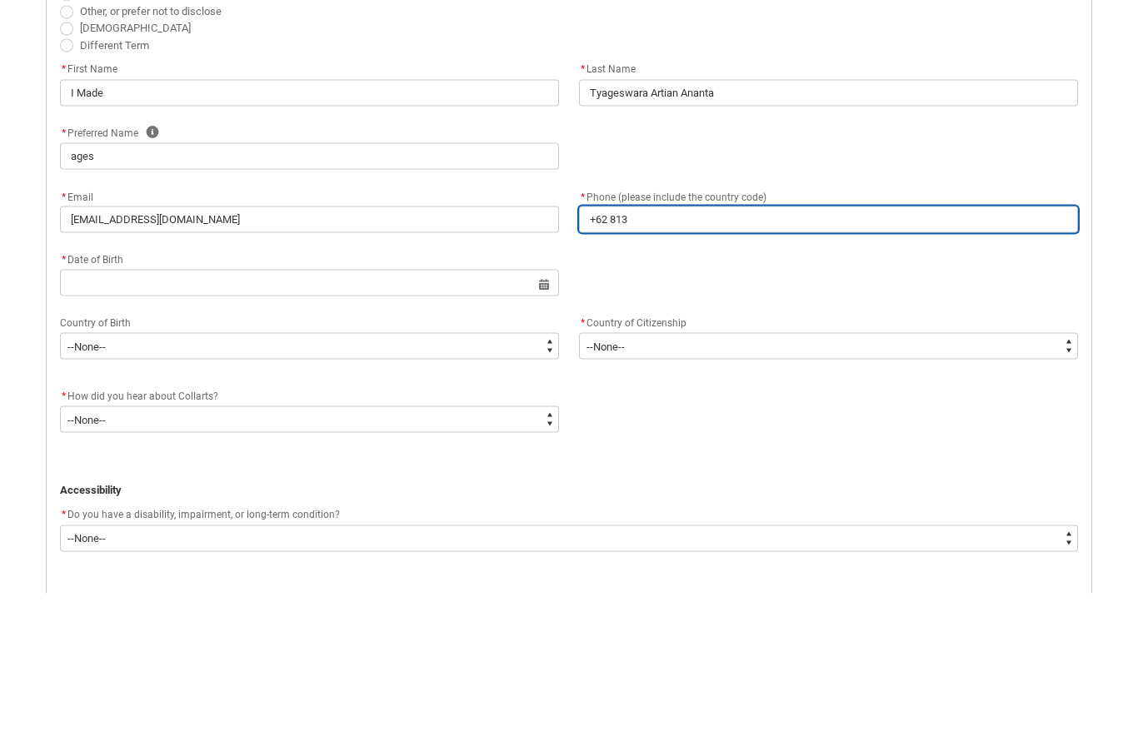
type lightning-primitive-input-simple "+62 8133"
type input "+62 8133"
type lightning-primitive-input-simple "[PHONE_NUMBER]"
type input "[PHONE_NUMBER]"
type lightning-primitive-input-simple "[PHONE_NUMBER]"
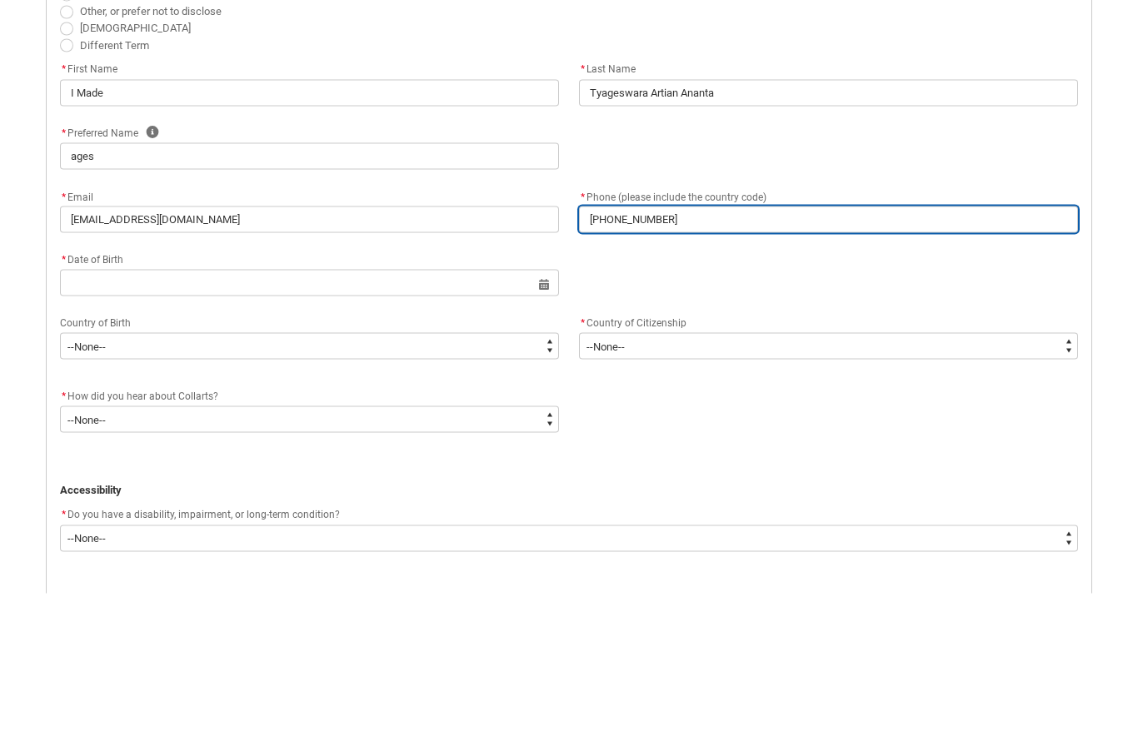
type input "[PHONE_NUMBER]"
type lightning-primitive-input-simple "[PHONE_NUMBER]"
type input "[PHONE_NUMBER]"
type lightning-primitive-input-simple "[PHONE_NUMBER]"
type input "[PHONE_NUMBER]"
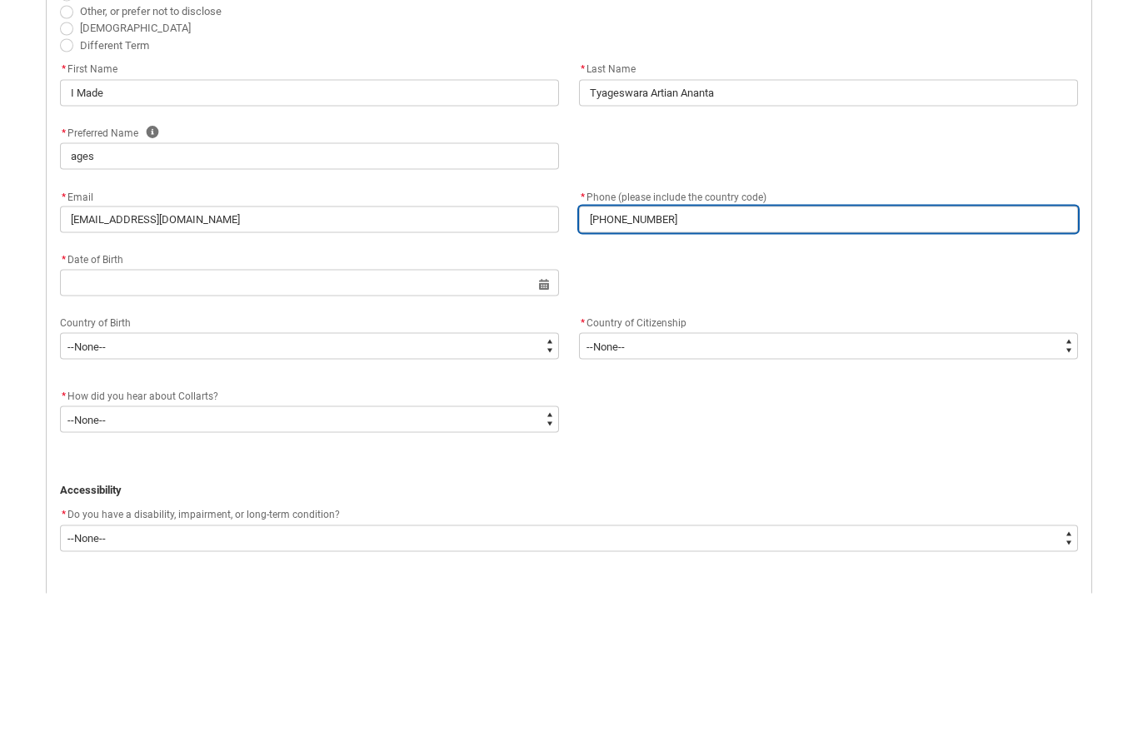
type lightning-primitive-input-simple "[PHONE_NUMBER]"
type input "[PHONE_NUMBER]"
type lightning-primitive-input-simple "[PHONE_NUMBER]"
type input "[PHONE_NUMBER]"
type lightning-primitive-input-simple "[PHONE_NUMBER]"
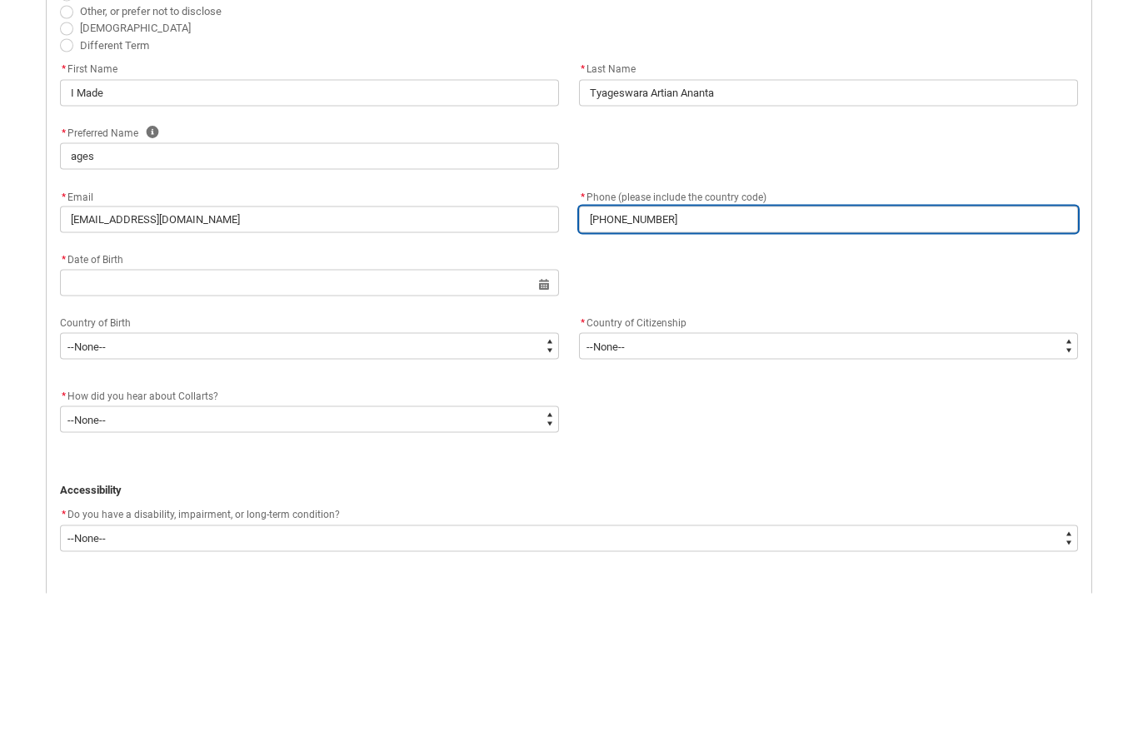
type input "[PHONE_NUMBER]"
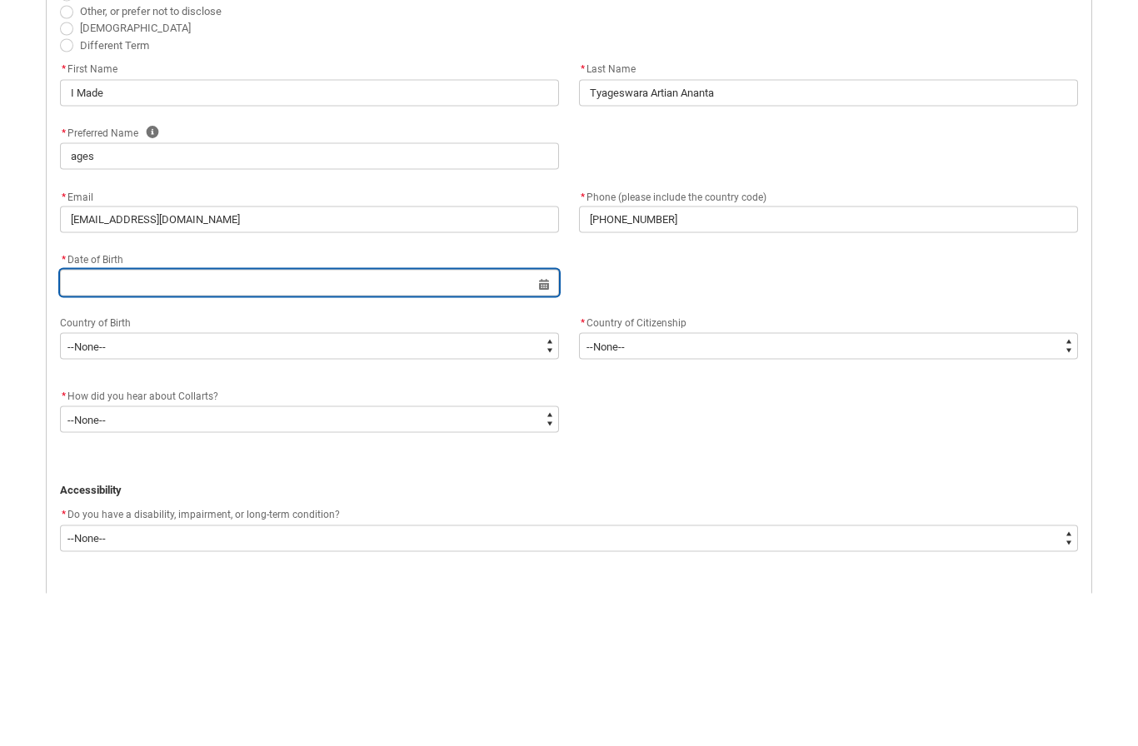
click at [367, 422] on input "text" at bounding box center [309, 435] width 499 height 27
select select "2025"
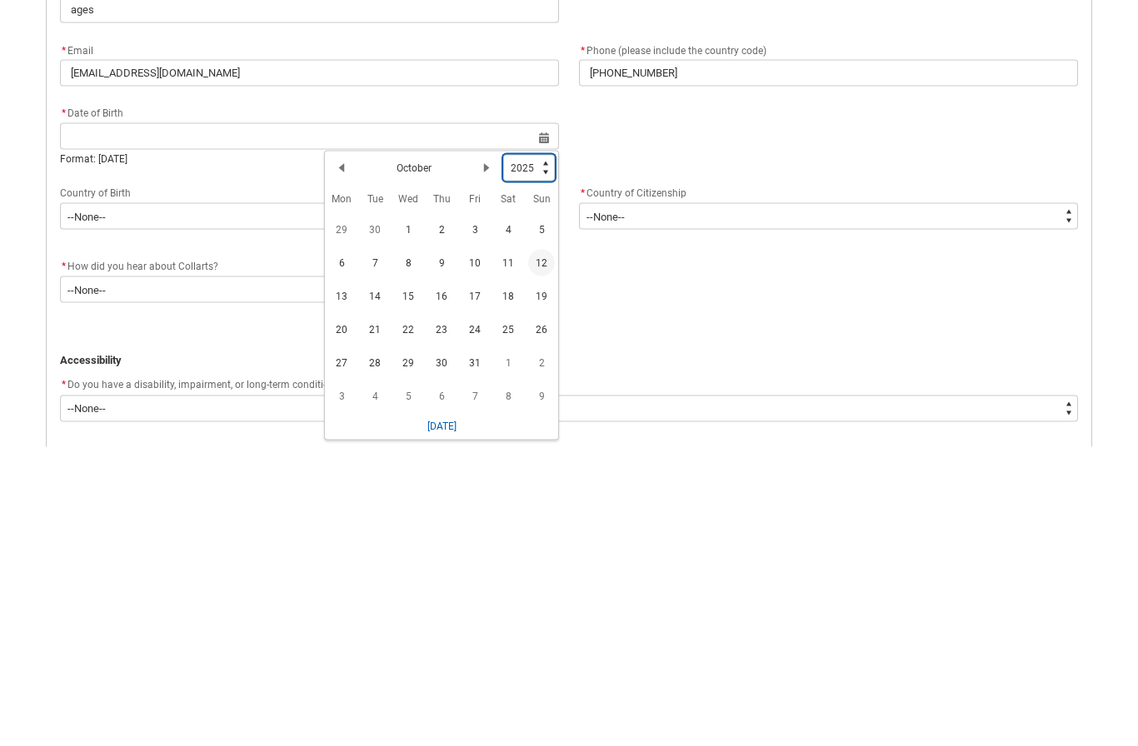
click at [536, 454] on select "1925 1926 1927 1928 1929 1930 1931 1932 1933 1934 1935 1936 1937 1938 1939 1940…" at bounding box center [529, 467] width 52 height 27
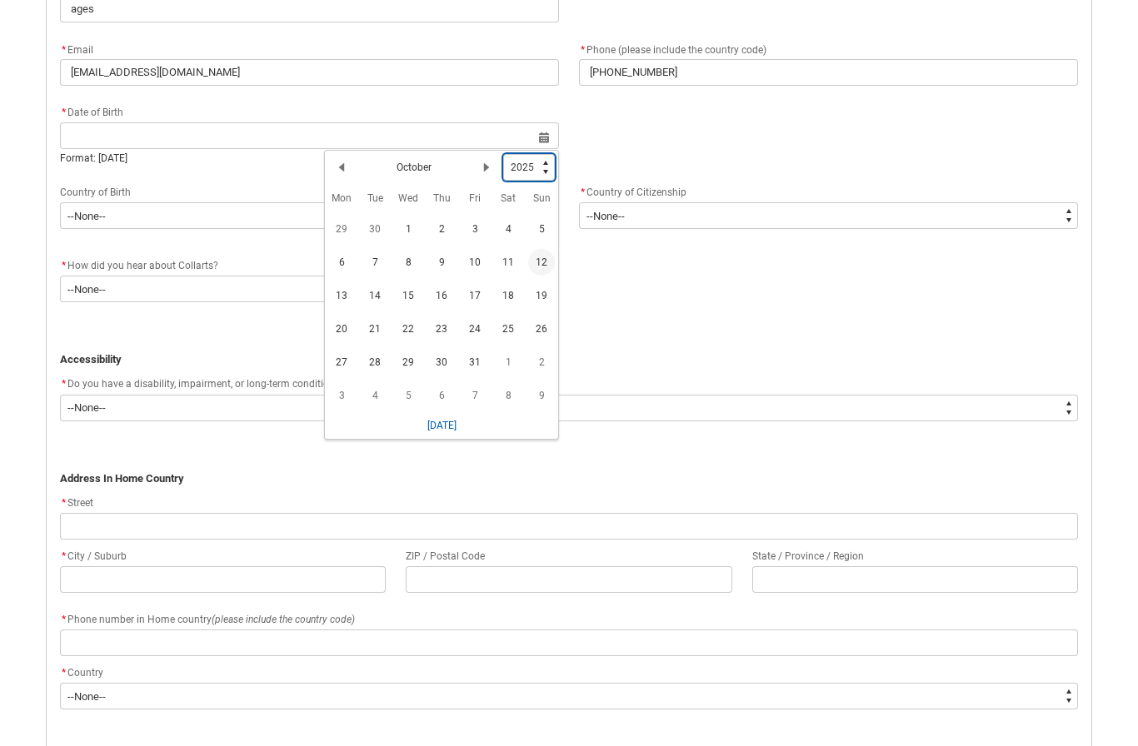
type lightning-select "2007"
select select "2007"
click at [452, 253] on span "11" at bounding box center [441, 262] width 27 height 27
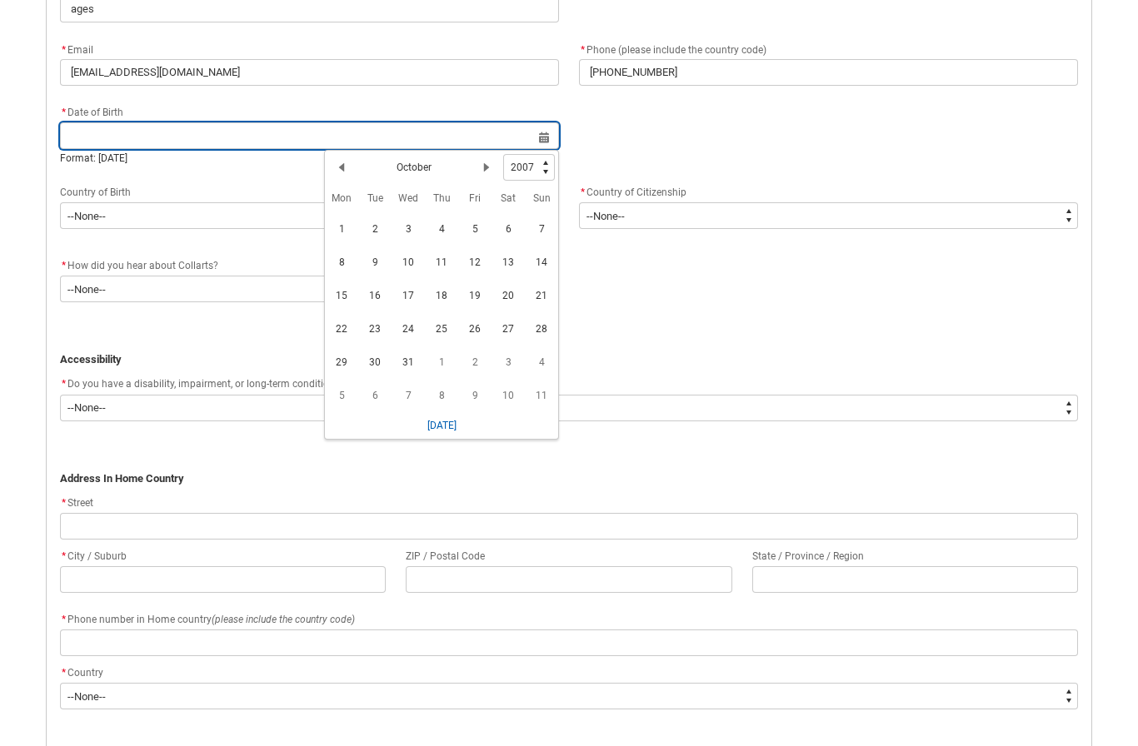
type lightning-datepicker "[DATE]"
type lightning-input "[DATE]"
type input "[DATE]"
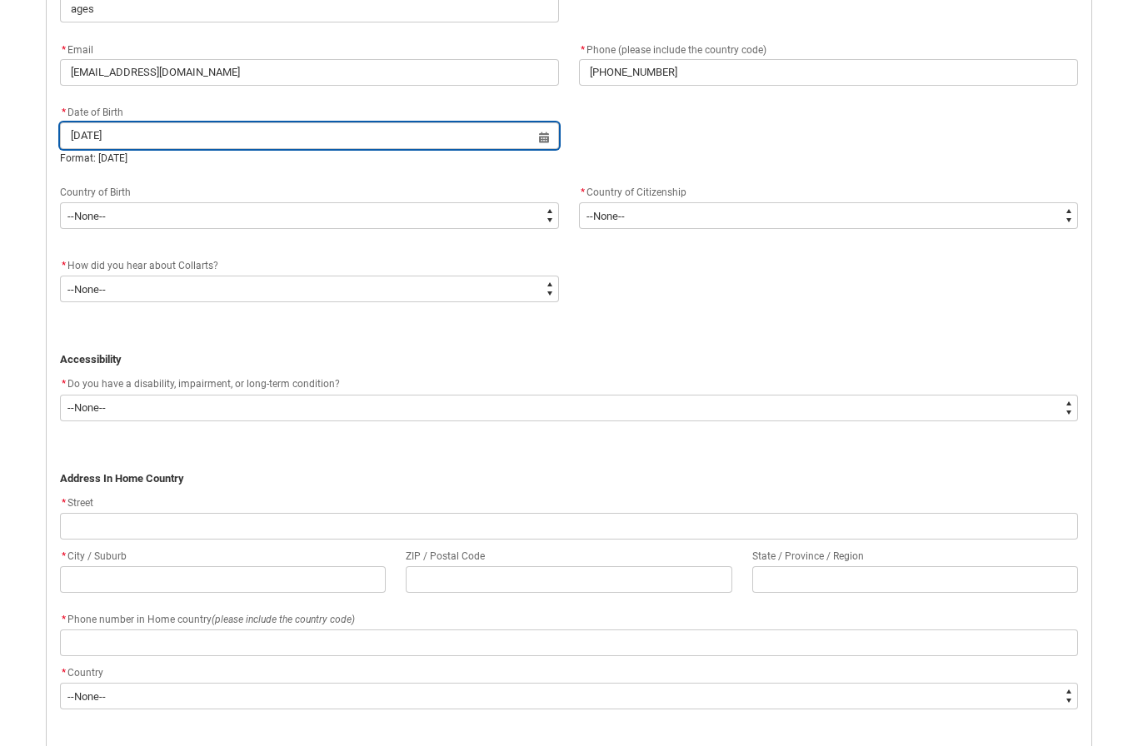
click at [546, 142] on input "[DATE]" at bounding box center [309, 135] width 499 height 27
select select "2007"
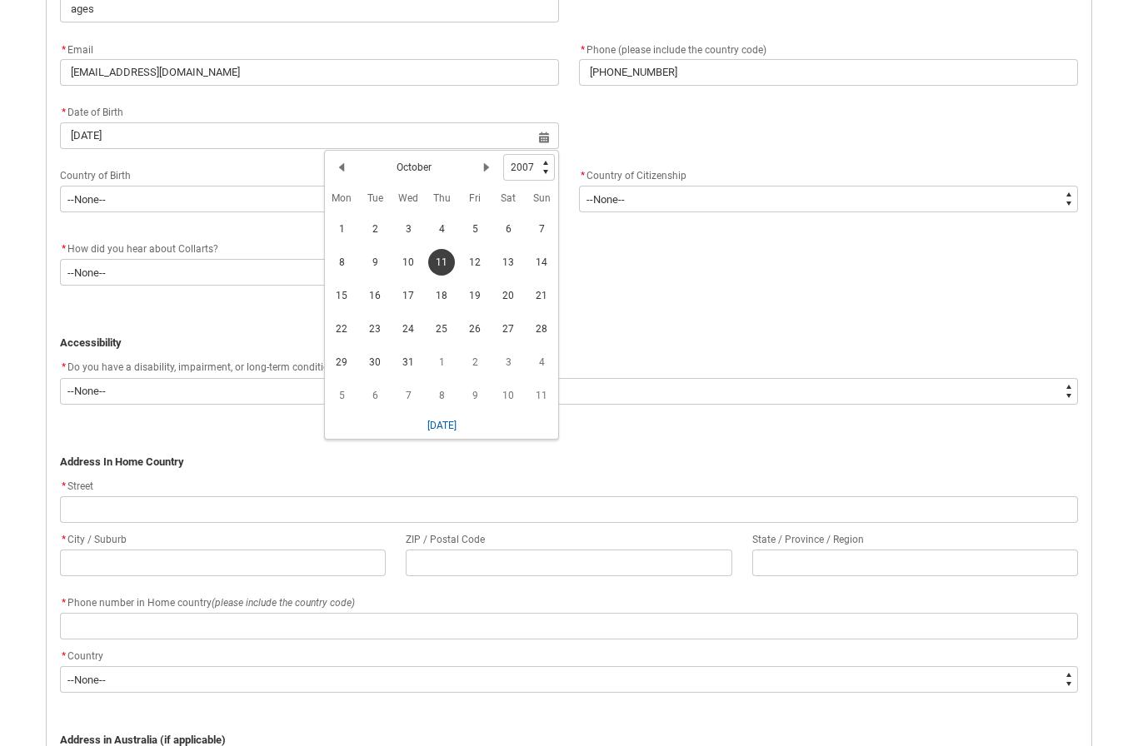
click at [352, 158] on button "Previous Month" at bounding box center [341, 167] width 27 height 27
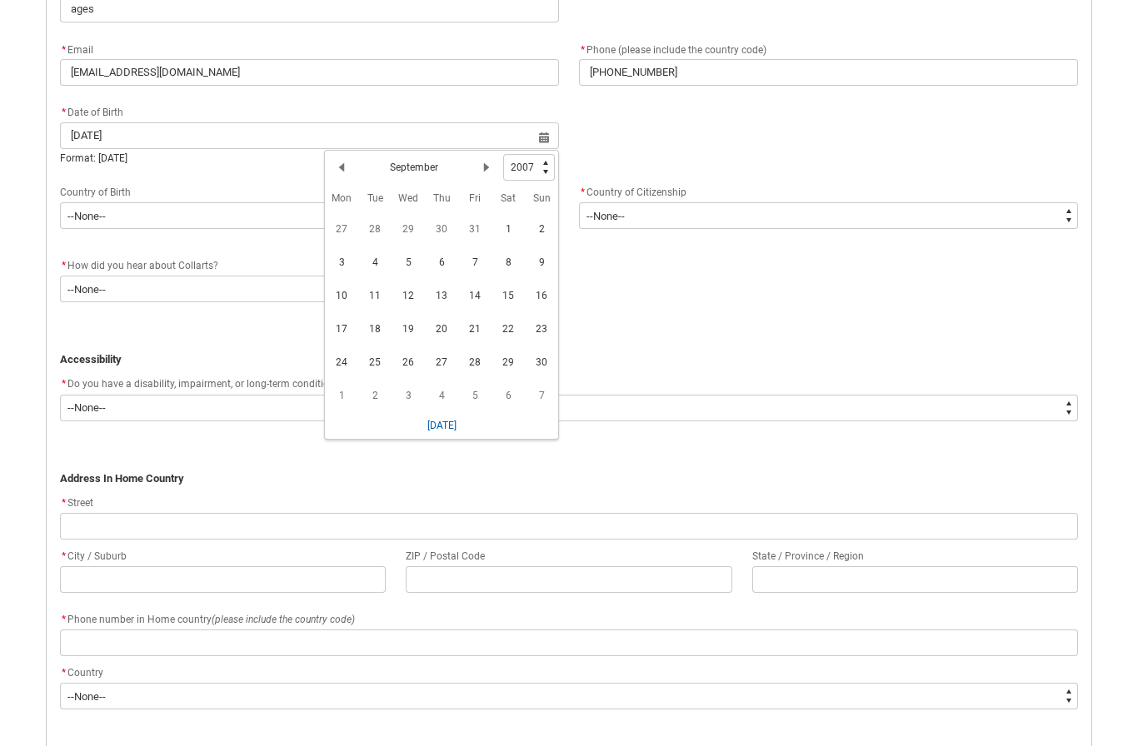
click at [337, 162] on lightning-primitive-icon "Date picker: September" at bounding box center [342, 168] width 12 height 12
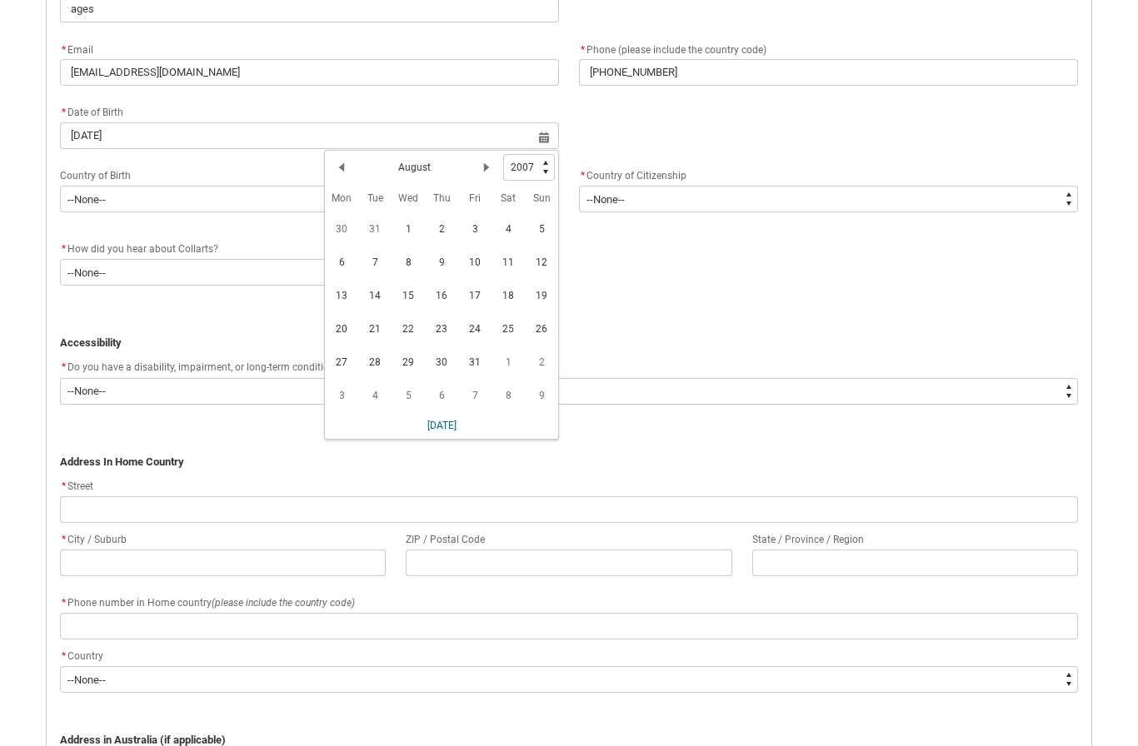
click at [337, 163] on lightning-primitive-icon "Date picker: August" at bounding box center [342, 168] width 12 height 12
click at [333, 172] on button "Previous Month" at bounding box center [341, 167] width 27 height 27
click at [333, 164] on button "Previous Month" at bounding box center [341, 167] width 27 height 27
click at [342, 165] on lightning-primitive-icon "Date picker: May" at bounding box center [342, 168] width 12 height 12
click at [414, 296] on span "11" at bounding box center [408, 295] width 27 height 27
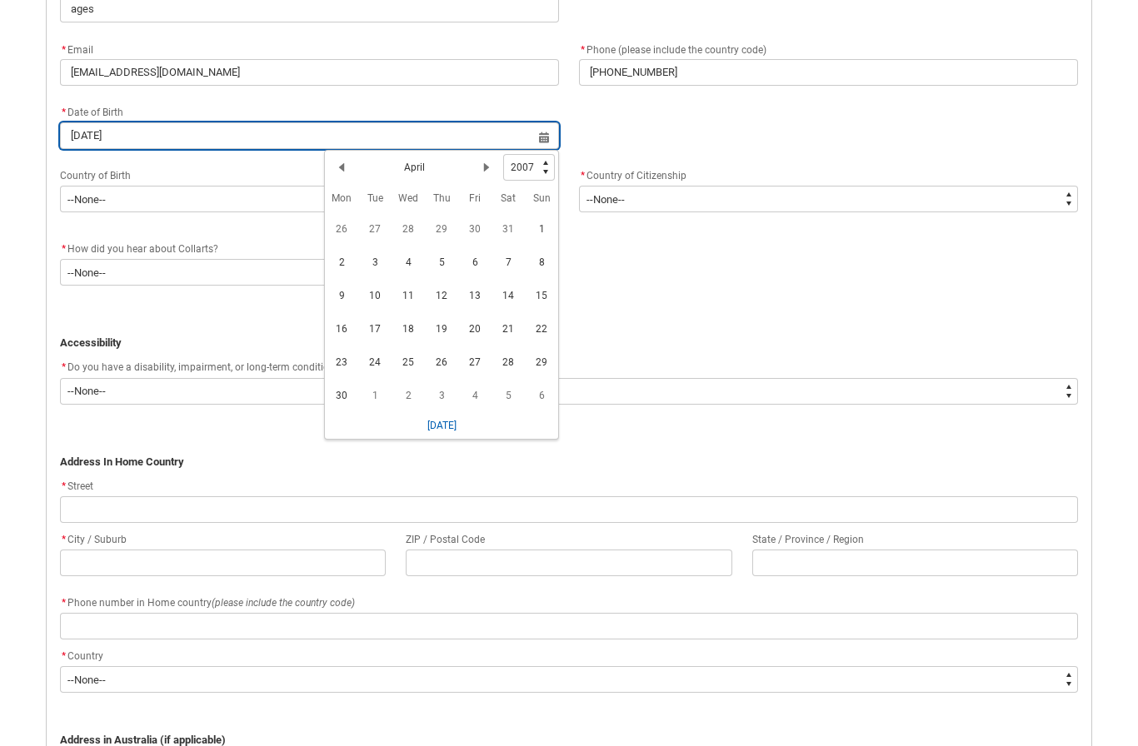
type lightning-datepicker "[DATE]"
type lightning-input "[DATE]"
type input "[DATE]"
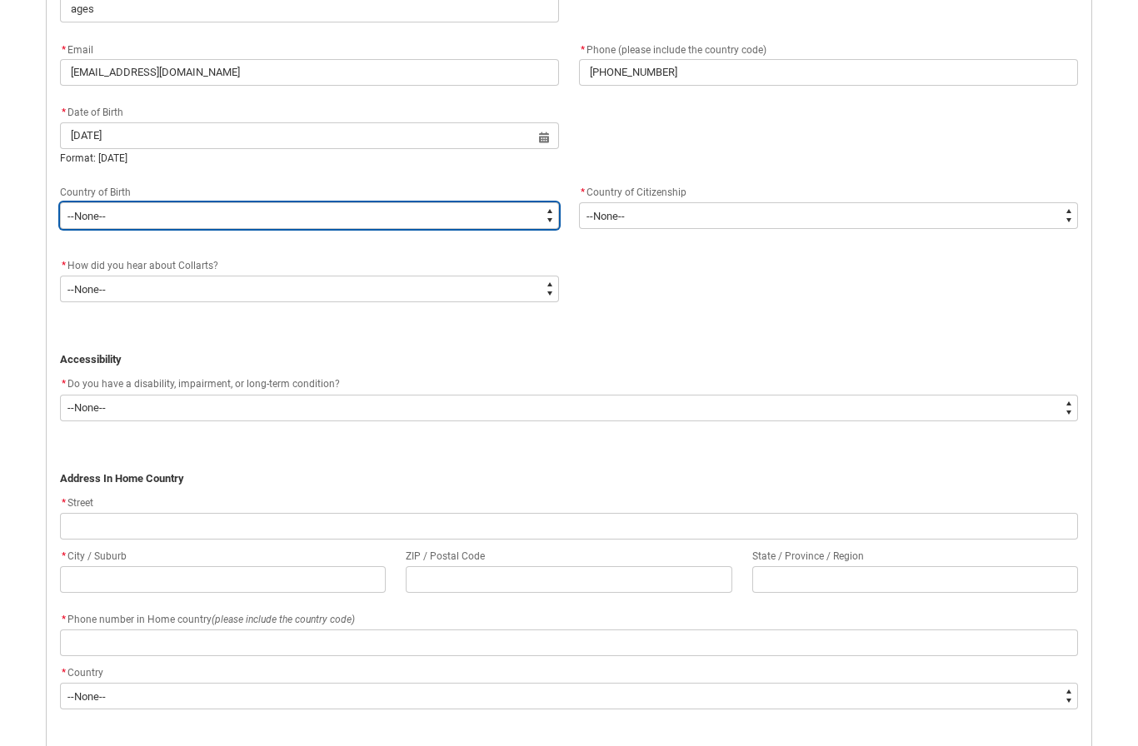
click at [381, 208] on select "--None-- [GEOGRAPHIC_DATA][PERSON_NAME] ([GEOGRAPHIC_DATA]) 7201 [GEOGRAPHIC_DA…" at bounding box center [309, 215] width 499 height 27
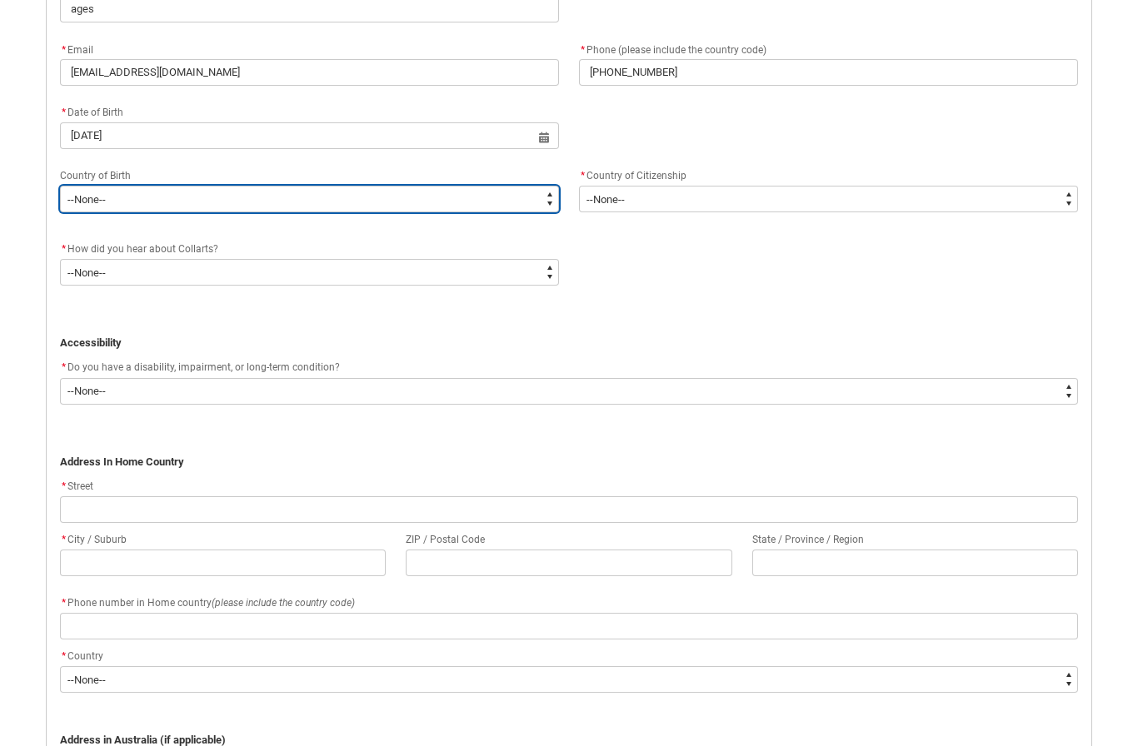
type lightning-select "Birth_Country.5202"
select select "Birth_Country.5202"
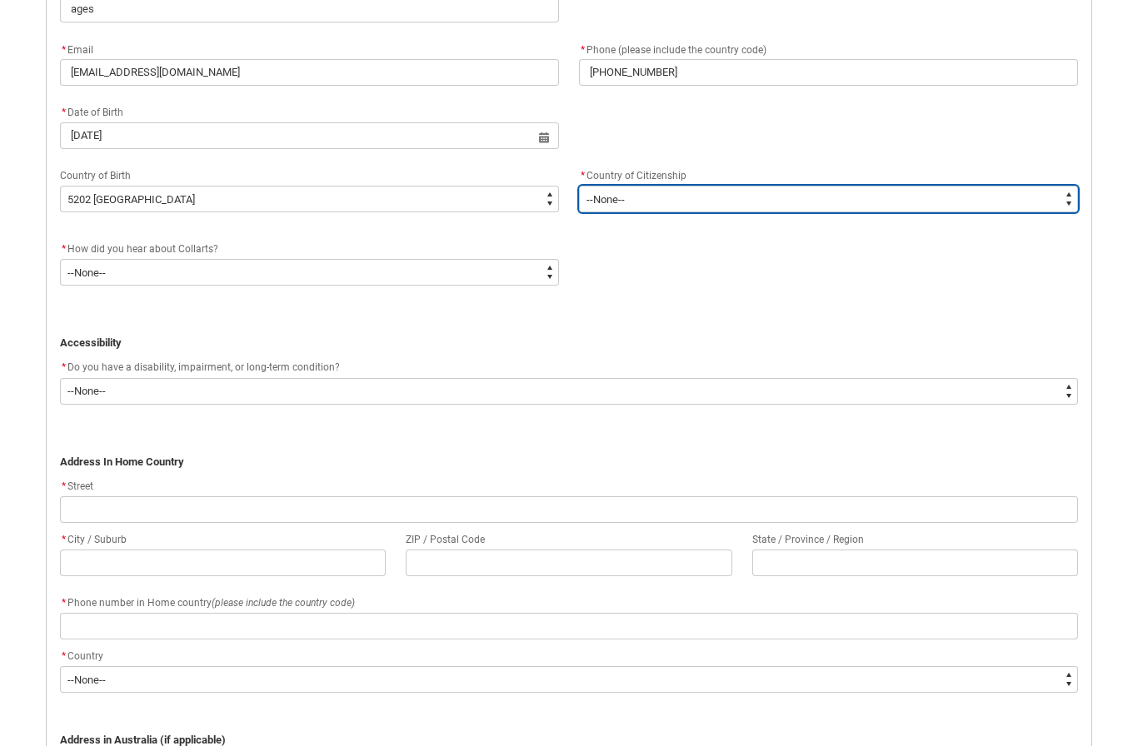
click at [709, 197] on select "--[GEOGRAPHIC_DATA]-- [GEOGRAPHIC_DATA] [GEOGRAPHIC_DATA] [GEOGRAPHIC_DATA] [GE…" at bounding box center [828, 199] width 499 height 27
type lightning-select "Citizenship_Country.[DEMOGRAPHIC_DATA]"
select select "Citizenship_Country.[DEMOGRAPHIC_DATA]"
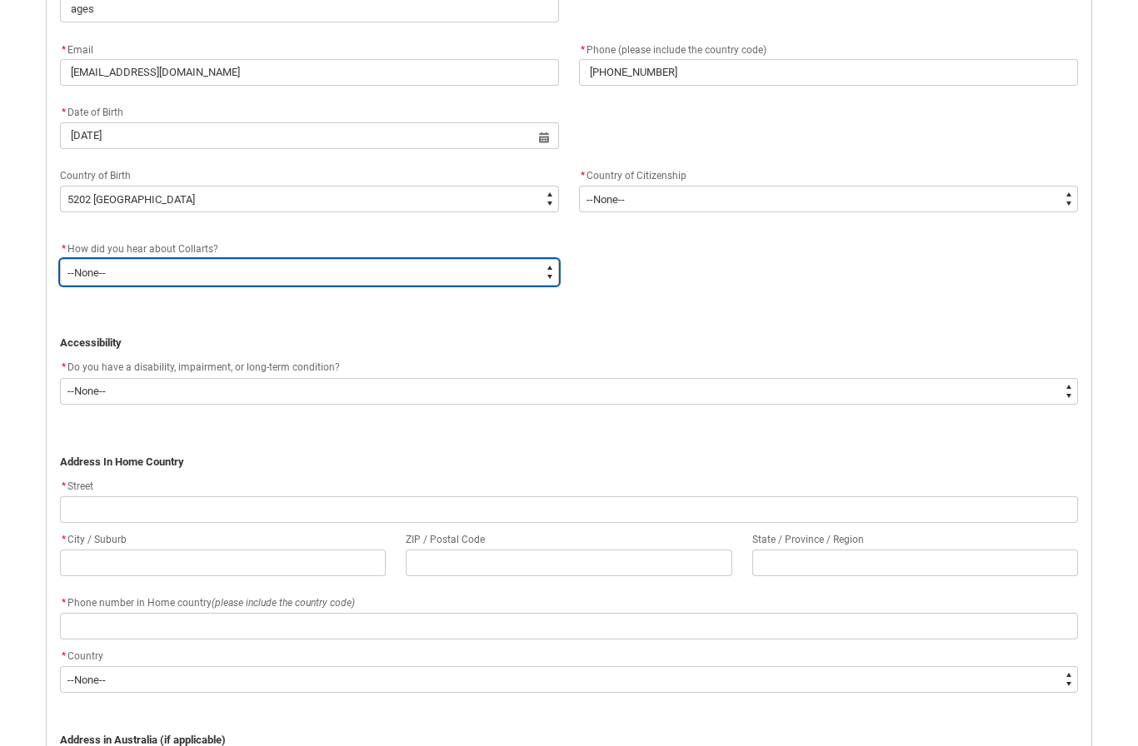
click at [429, 265] on select "--None-- Advertising - Facebook Advertising - Google Advertising - Instagram Ad…" at bounding box center [309, 272] width 499 height 27
type lightning-select "Heard_About_Collarts_Picklist.Festivals/Events"
select select "Heard_About_Collarts_Picklist.Festivals/Events"
click at [429, 275] on select "--None-- Advertising - Facebook Advertising - Google Advertising - Instagram Ad…" at bounding box center [309, 272] width 499 height 27
click at [466, 272] on select "--None-- Advertising - Facebook Advertising - Google Advertising - Instagram Ad…" at bounding box center [309, 272] width 499 height 27
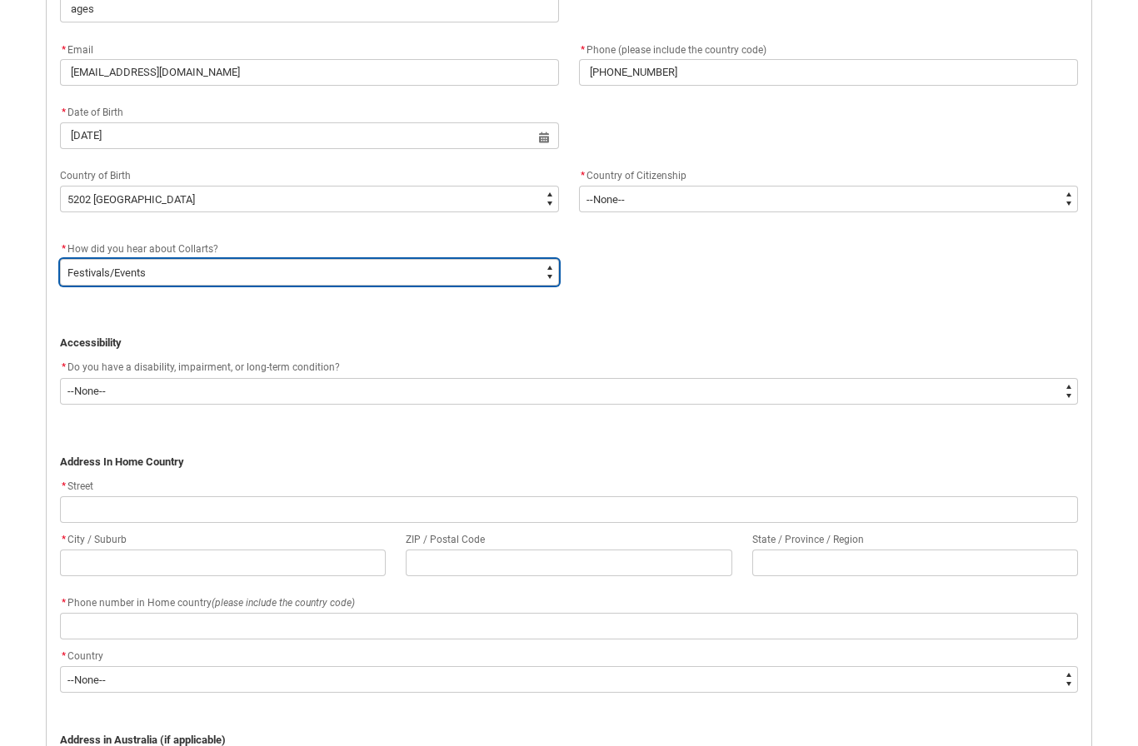
type lightning-select "Heard_About_Collarts_Picklist.Collarts Website"
select select "Heard_About_Collarts_Picklist.Collarts Website"
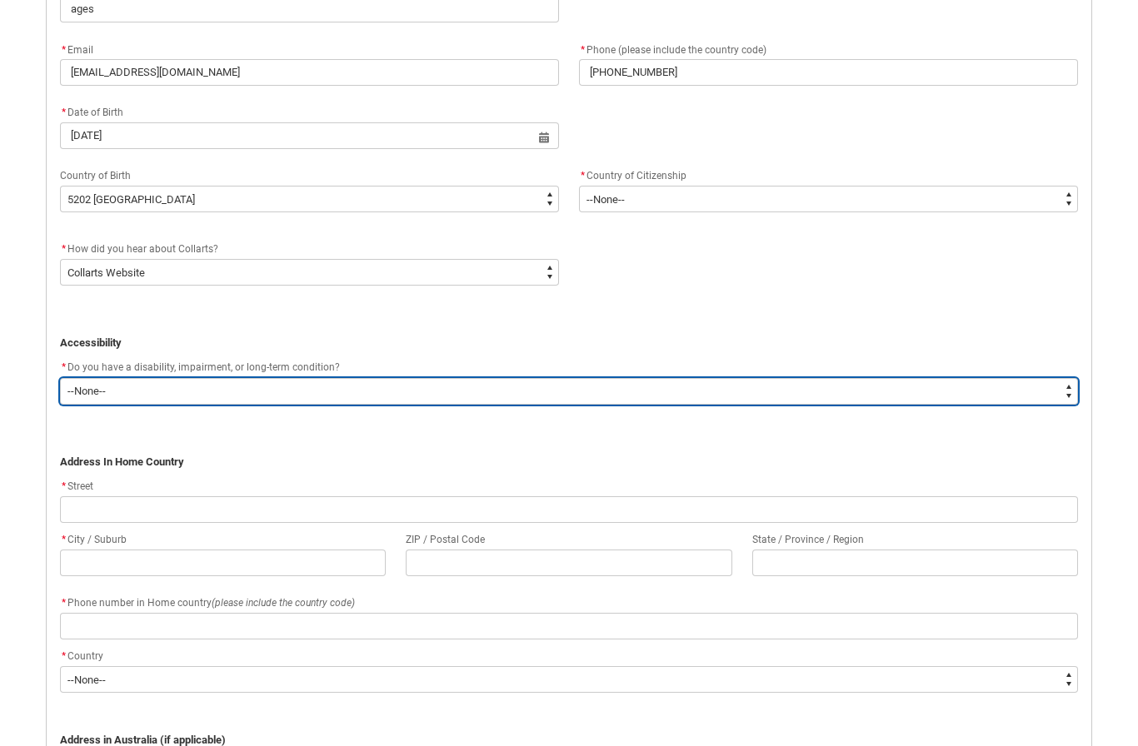
click at [350, 393] on select "--None-- Yes No" at bounding box center [569, 391] width 1018 height 27
click at [366, 393] on select "--None-- Yes No" at bounding box center [569, 391] width 1018 height 27
click at [377, 391] on select "--None-- Yes No" at bounding box center [569, 391] width 1018 height 27
type lightning-select "No_TextChoice"
select select "No_TextChoice"
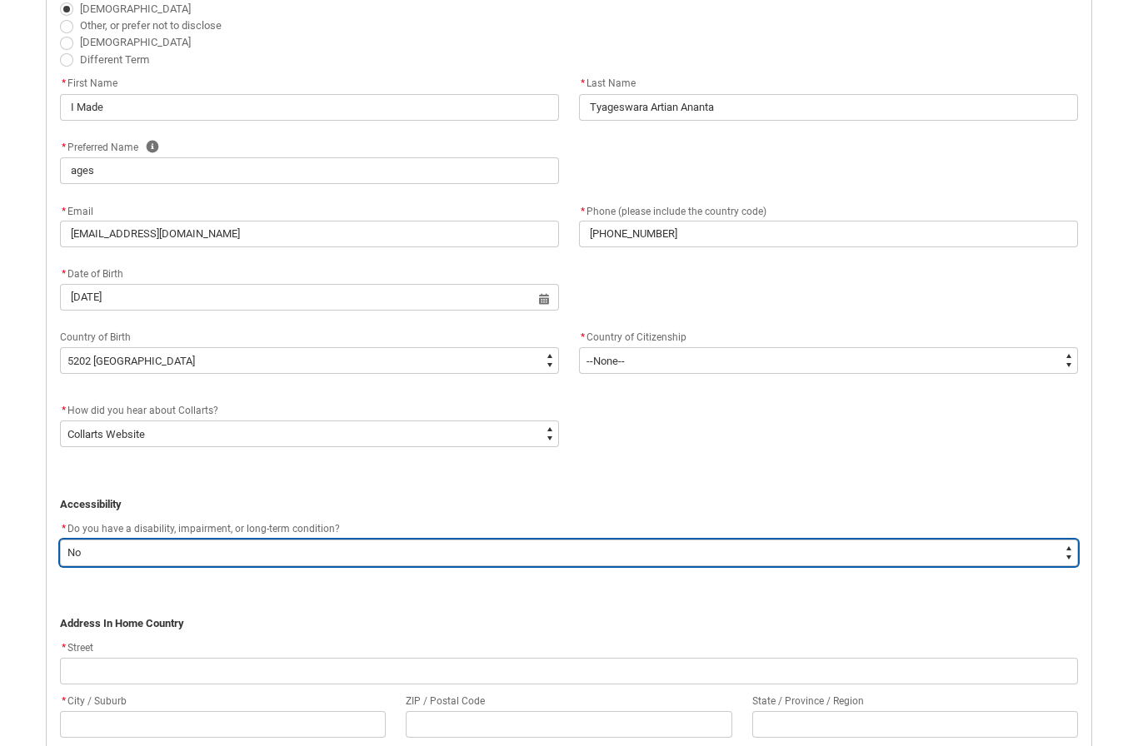
scroll to position [467, 0]
